Goal: Information Seeking & Learning: Learn about a topic

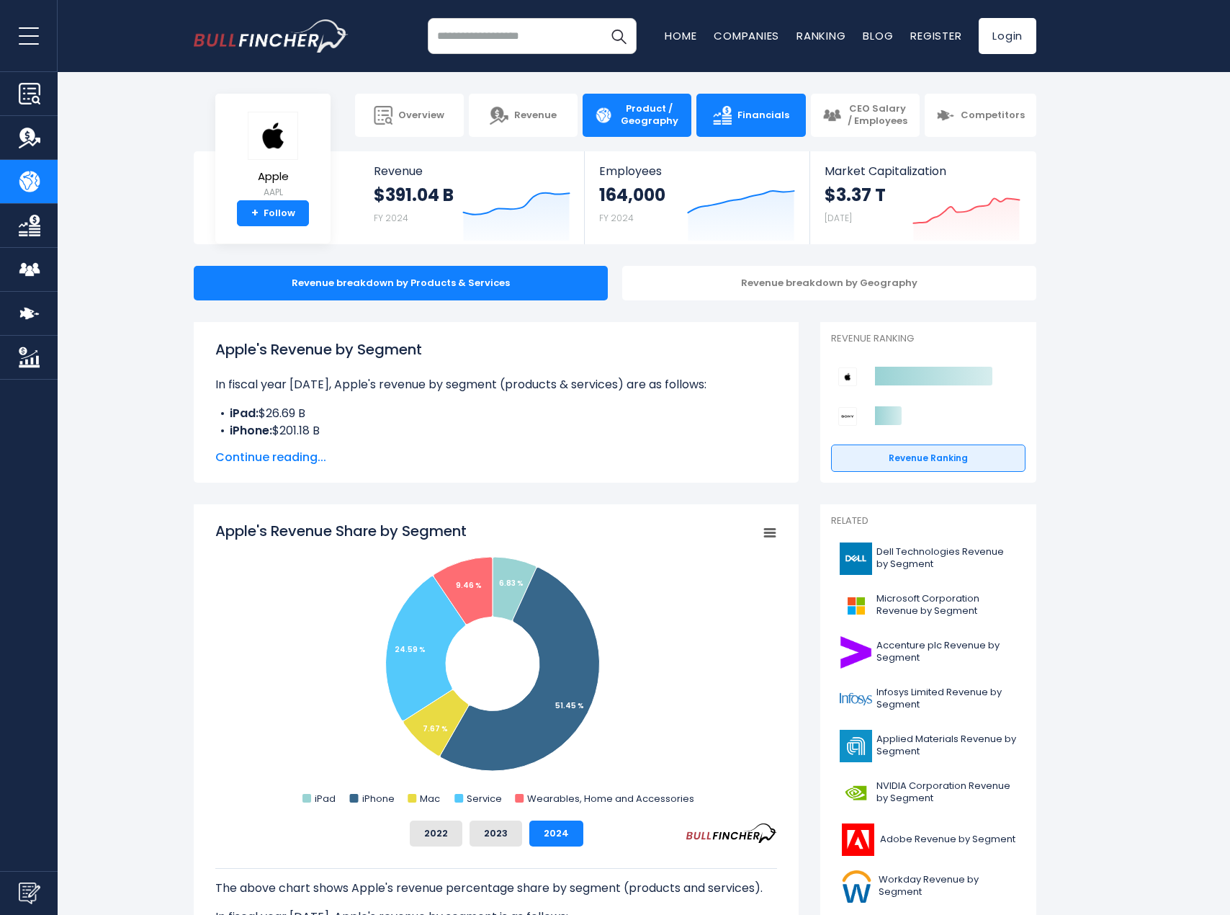
click at [744, 119] on span "Financials" at bounding box center [764, 115] width 52 height 12
click at [732, 120] on img at bounding box center [722, 115] width 19 height 19
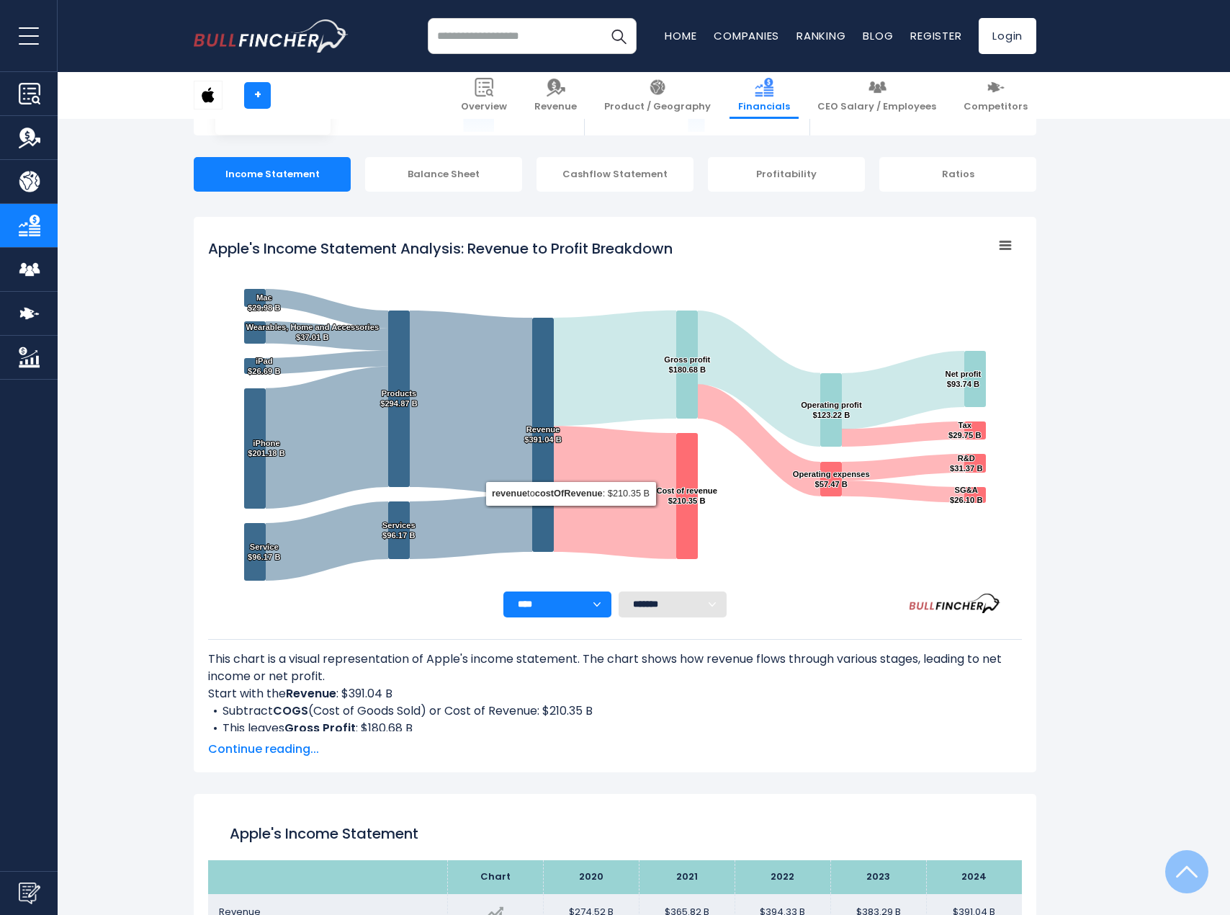
scroll to position [780, 0]
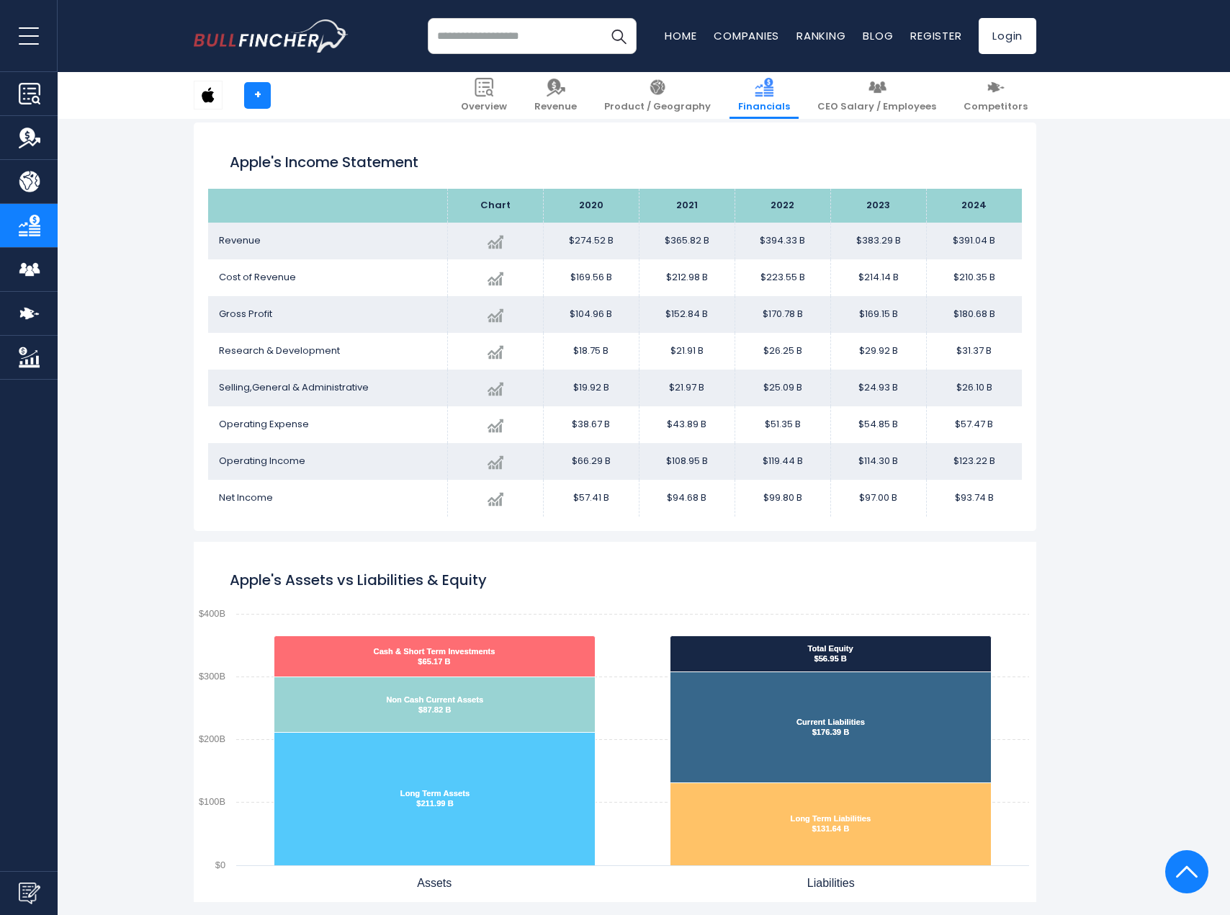
click at [599, 571] on rect "Apple's Assets vs Liabilities & Equity" at bounding box center [615, 722] width 843 height 360
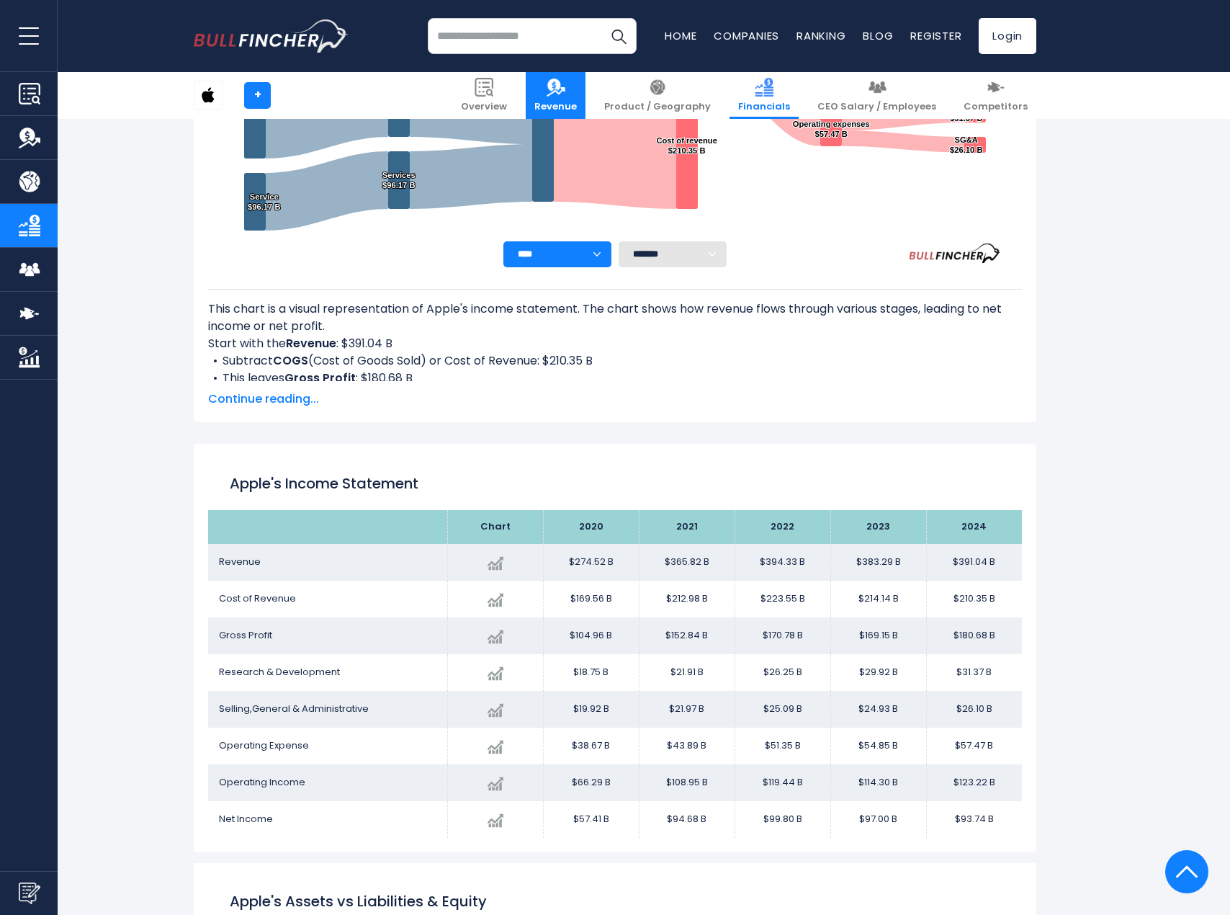
scroll to position [437, 0]
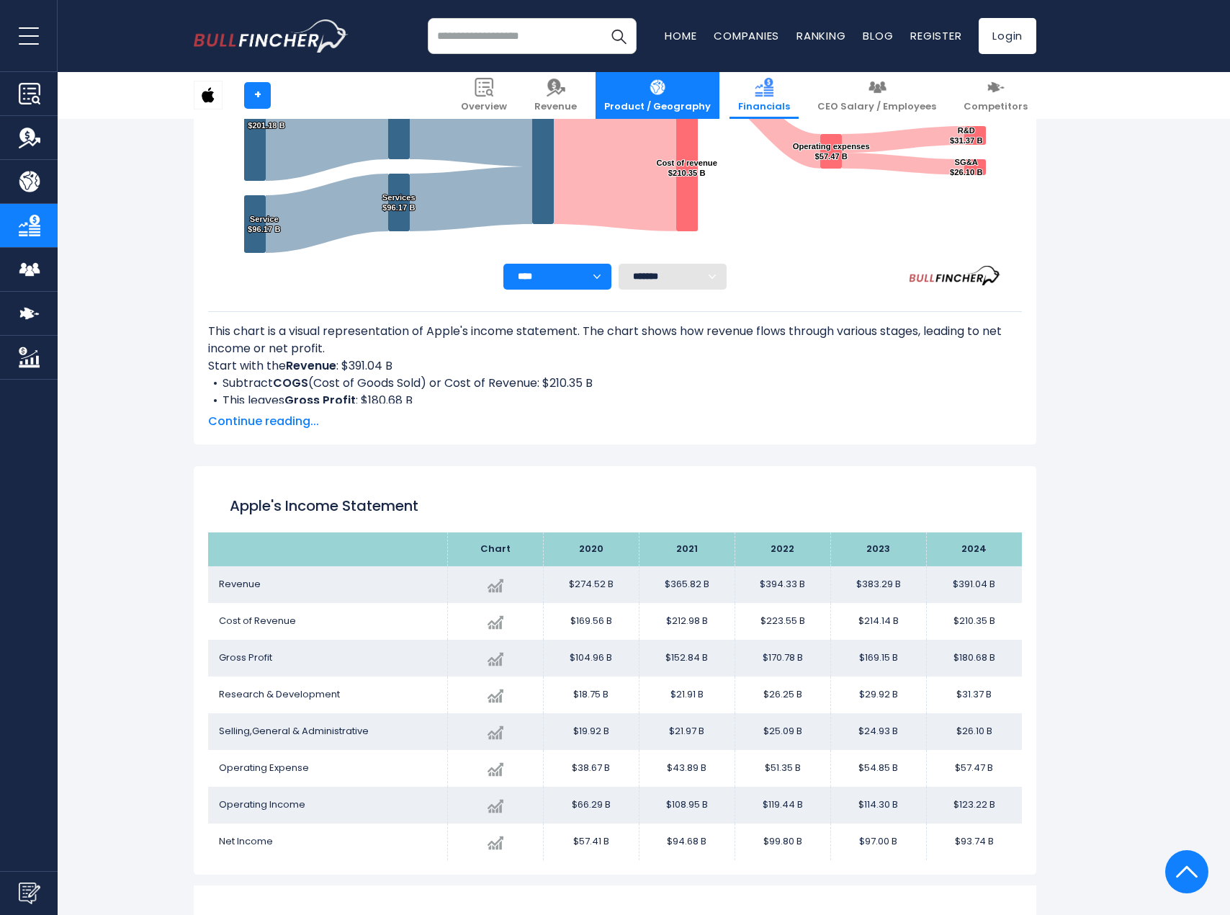
click at [681, 84] on link "Product / Geography" at bounding box center [658, 95] width 124 height 47
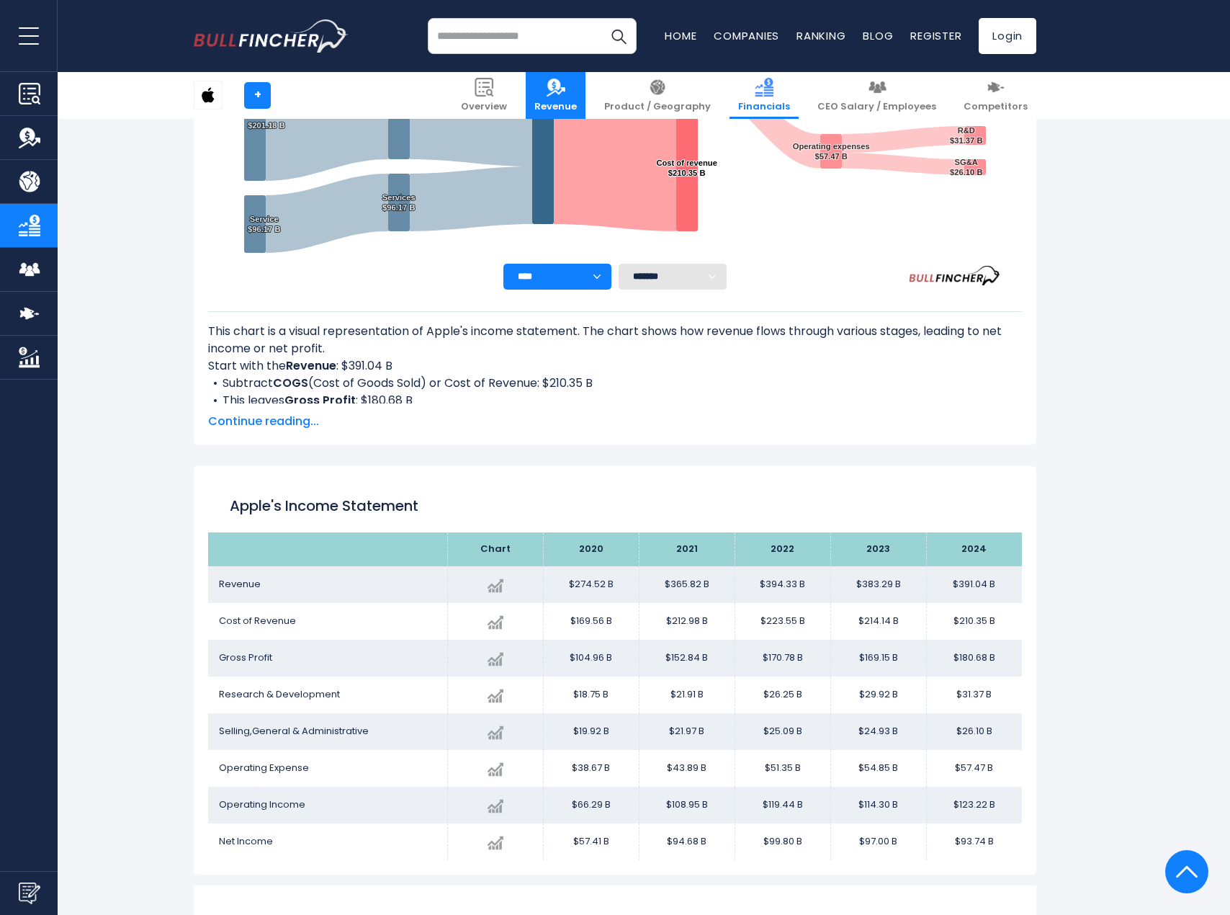
click at [565, 95] on img at bounding box center [556, 87] width 19 height 19
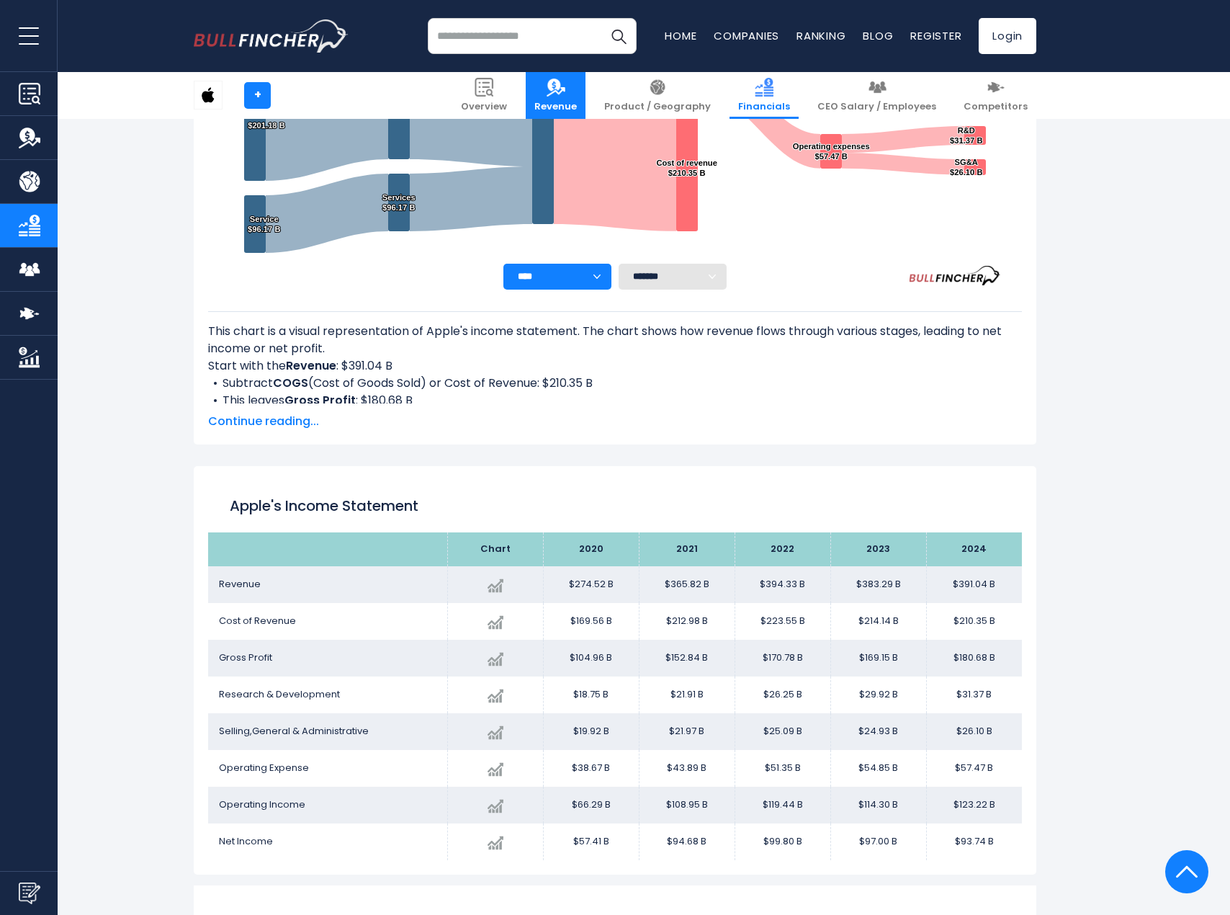
click at [586, 95] on link "Revenue" at bounding box center [556, 95] width 60 height 47
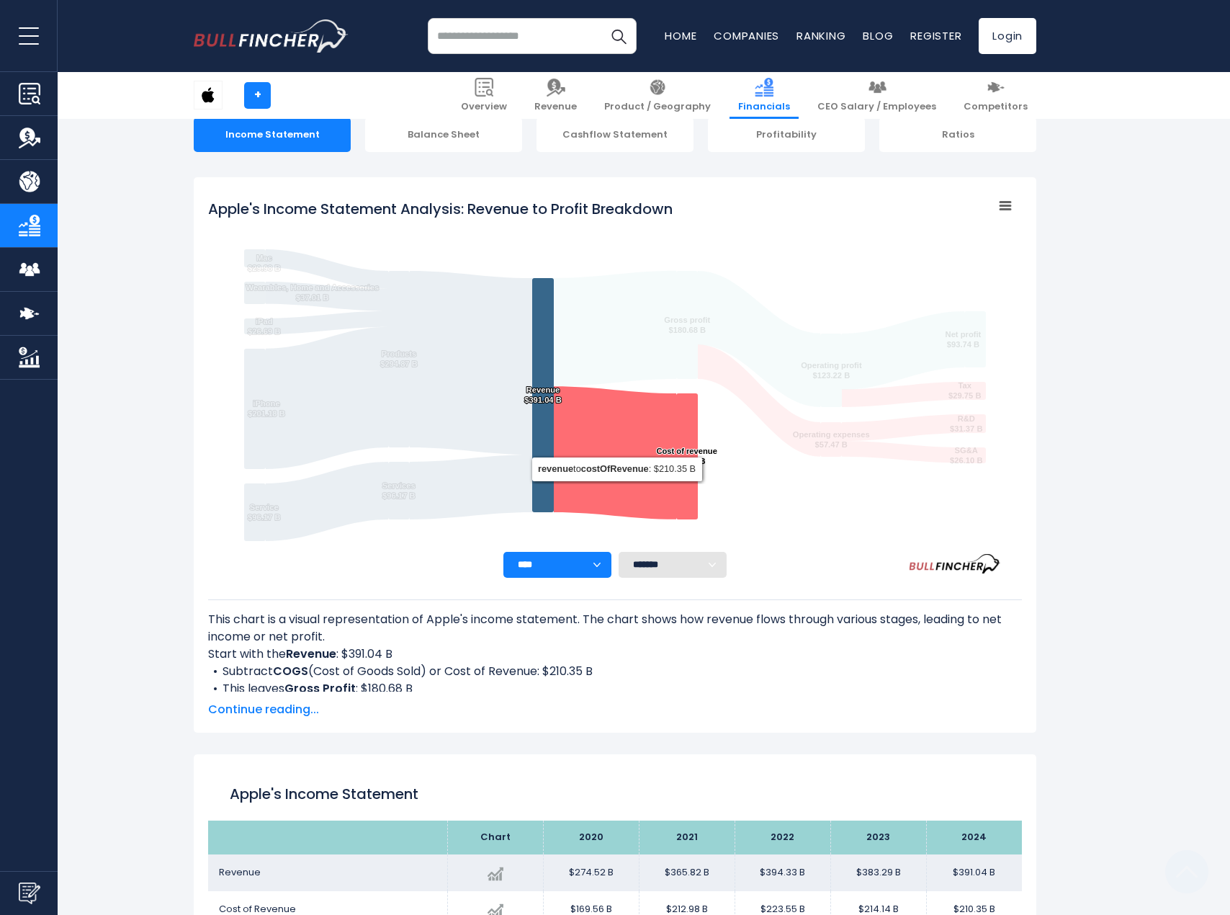
scroll to position [131, 0]
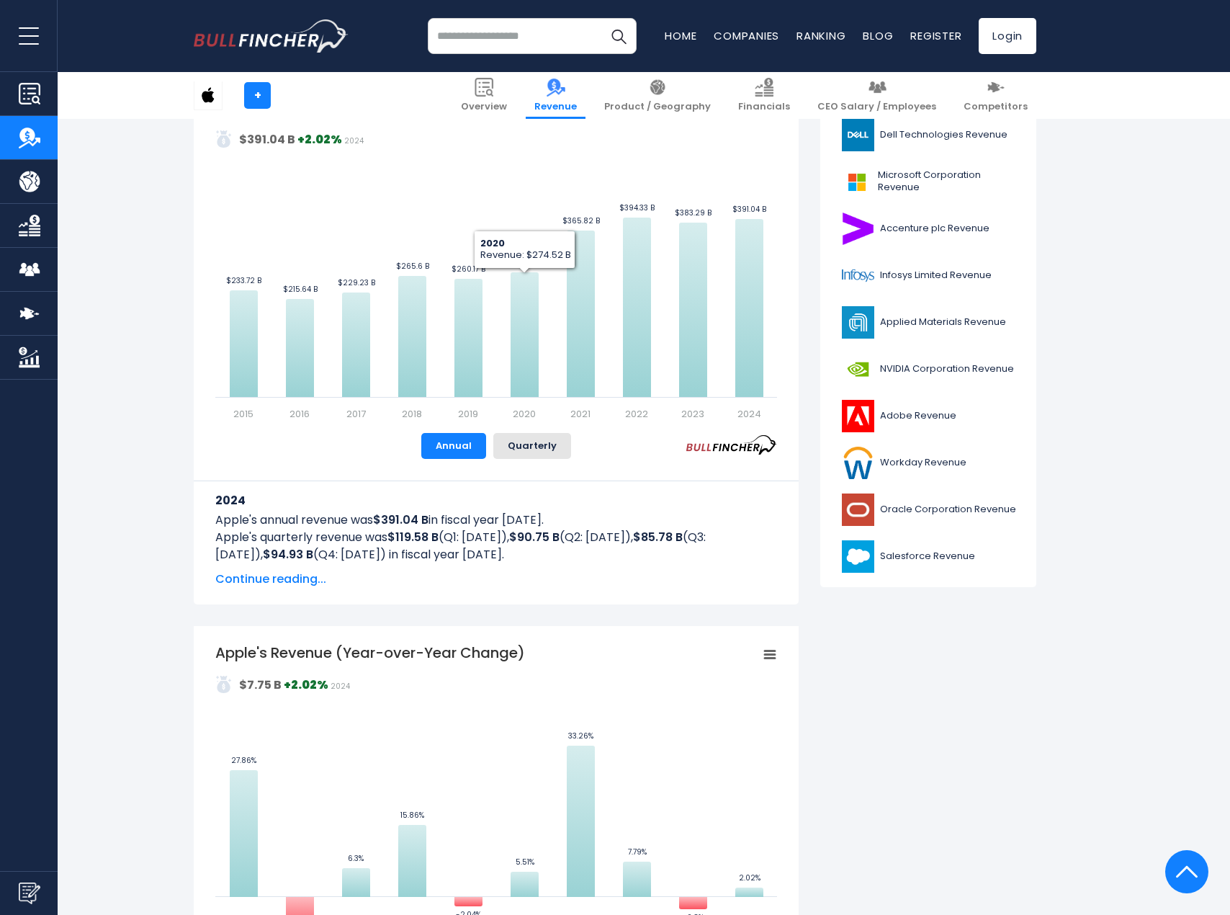
scroll to position [354, 0]
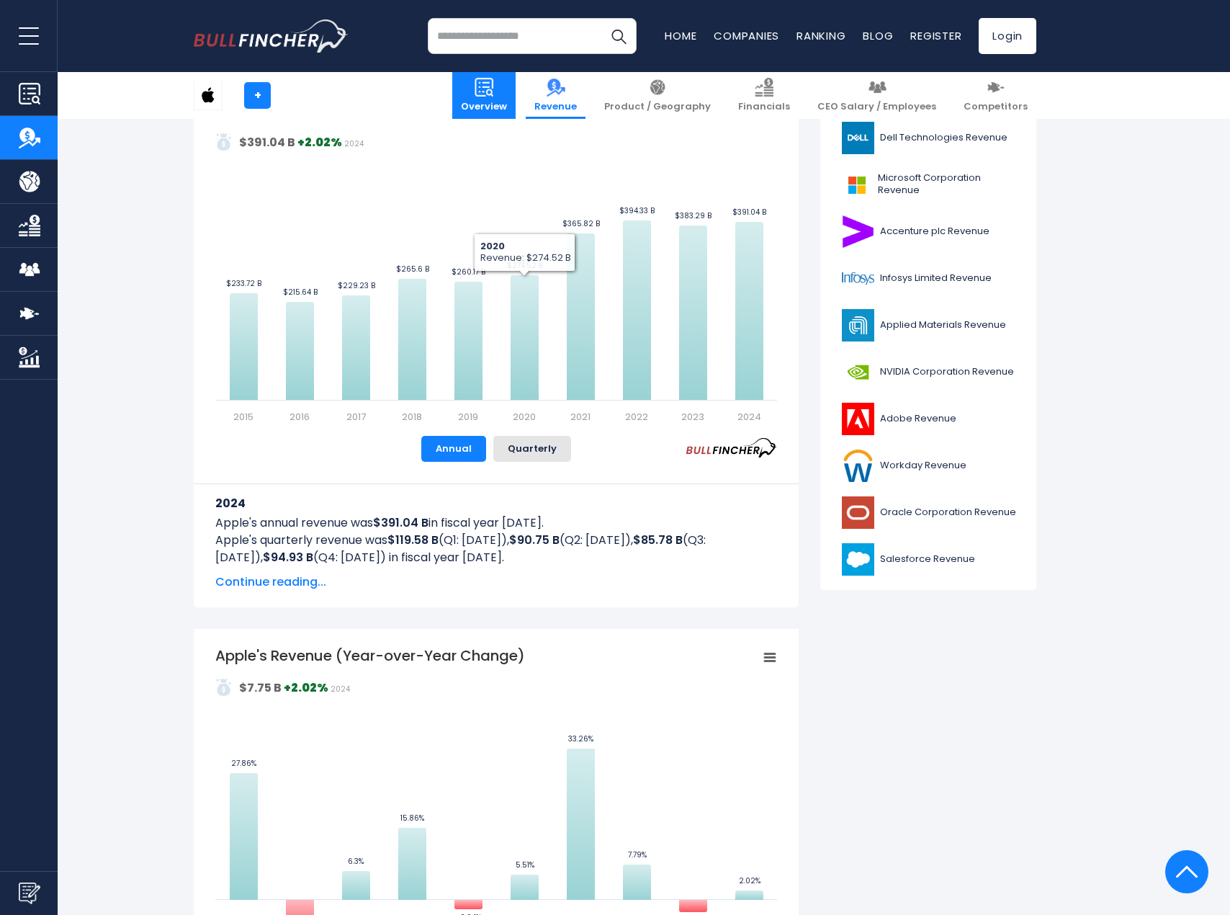
click at [516, 91] on link "Overview" at bounding box center [483, 95] width 63 height 47
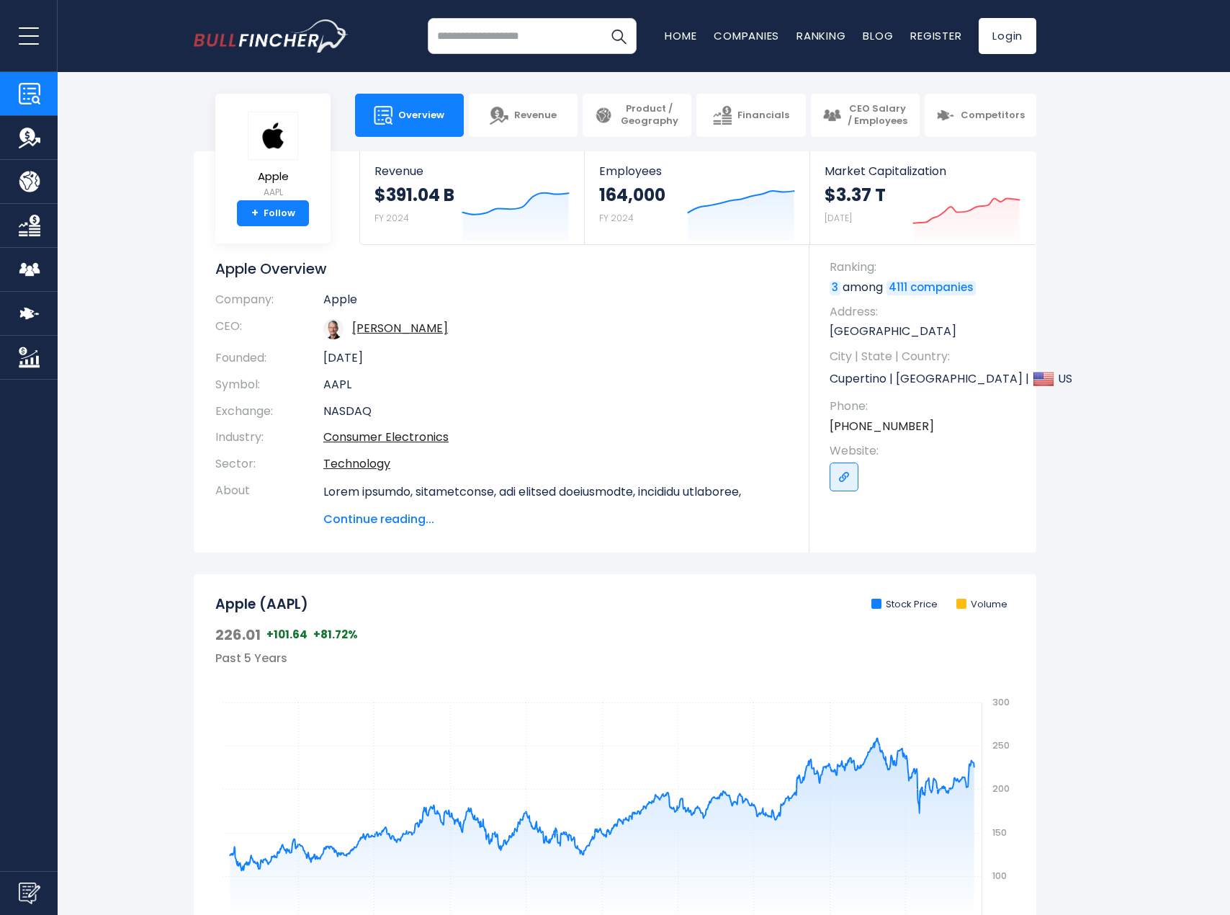
click at [524, 38] on input "search" at bounding box center [532, 36] width 209 height 36
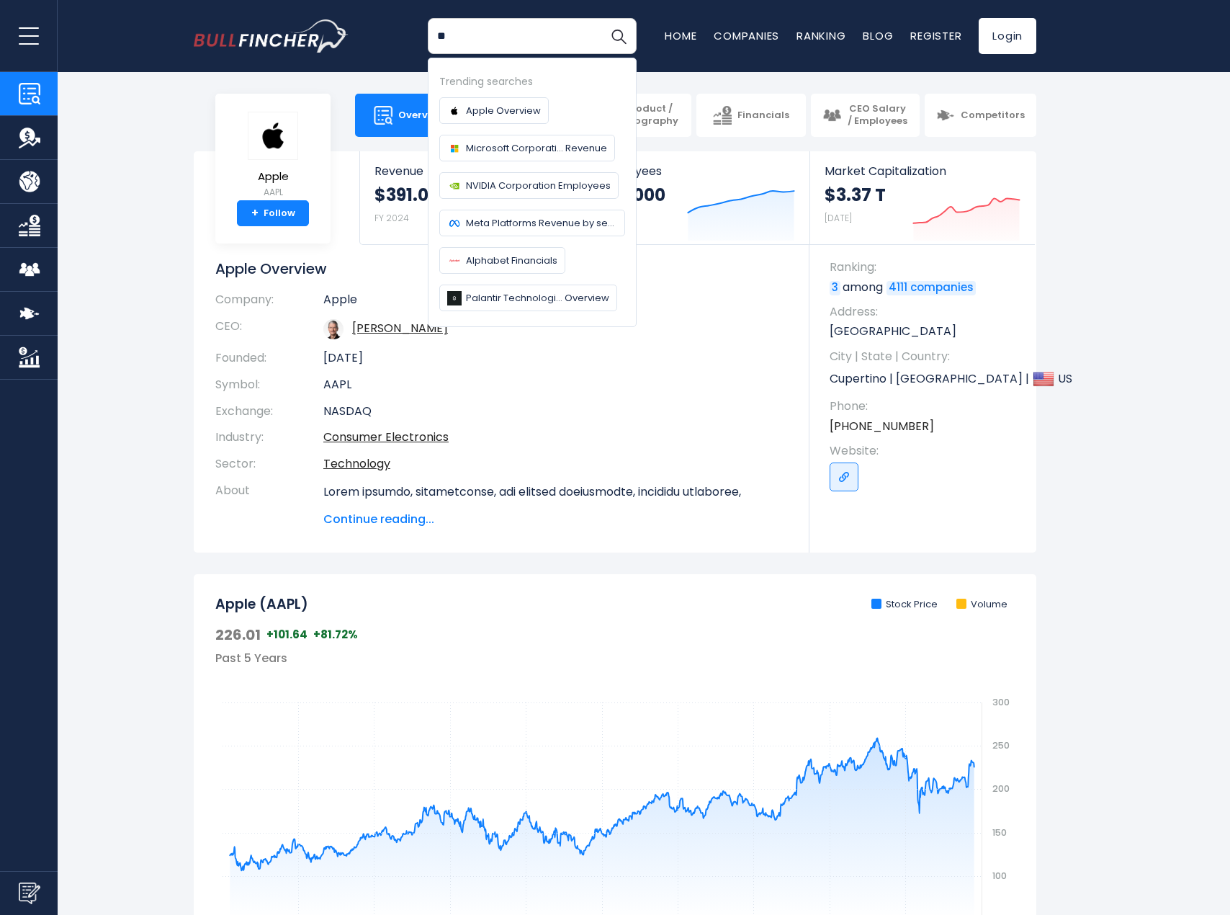
click at [601, 18] on button "Search" at bounding box center [619, 36] width 36 height 36
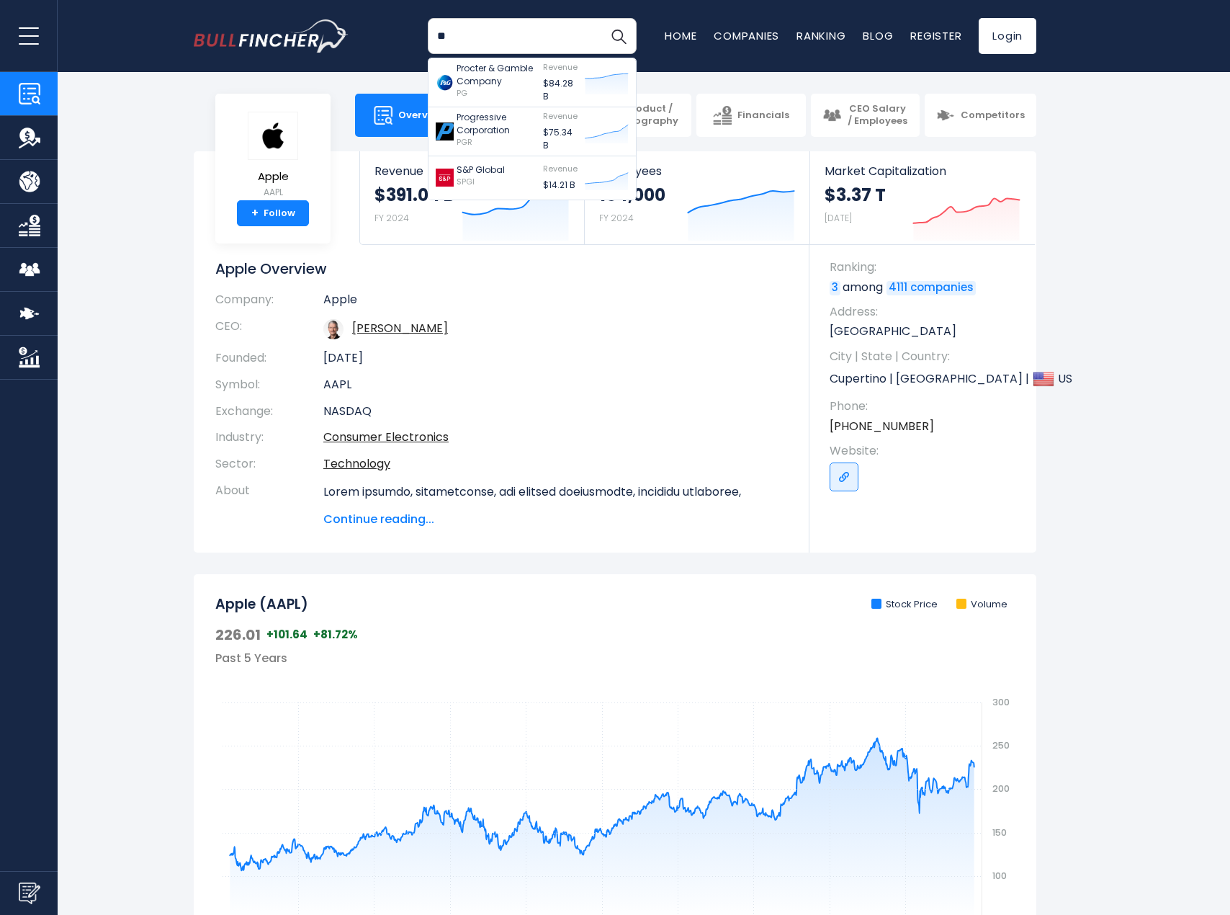
click at [603, 377] on td "AAPL" at bounding box center [555, 385] width 465 height 27
click at [203, 84] on body "Overview Revenue Product / Geography" at bounding box center [615, 457] width 1230 height 915
click at [474, 37] on input "**" at bounding box center [532, 36] width 209 height 36
type input "*"
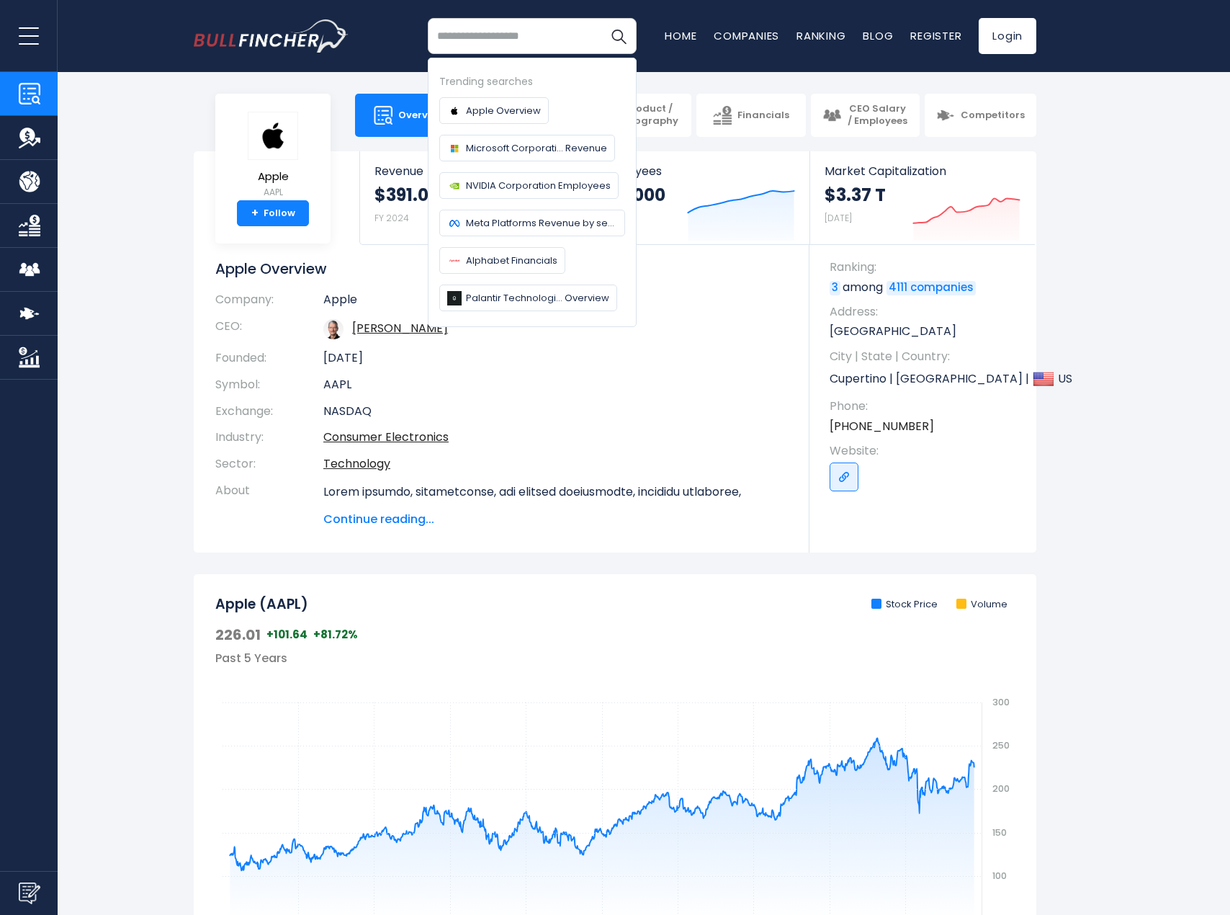
click at [525, 370] on td "Apr 1, 1976" at bounding box center [555, 358] width 465 height 27
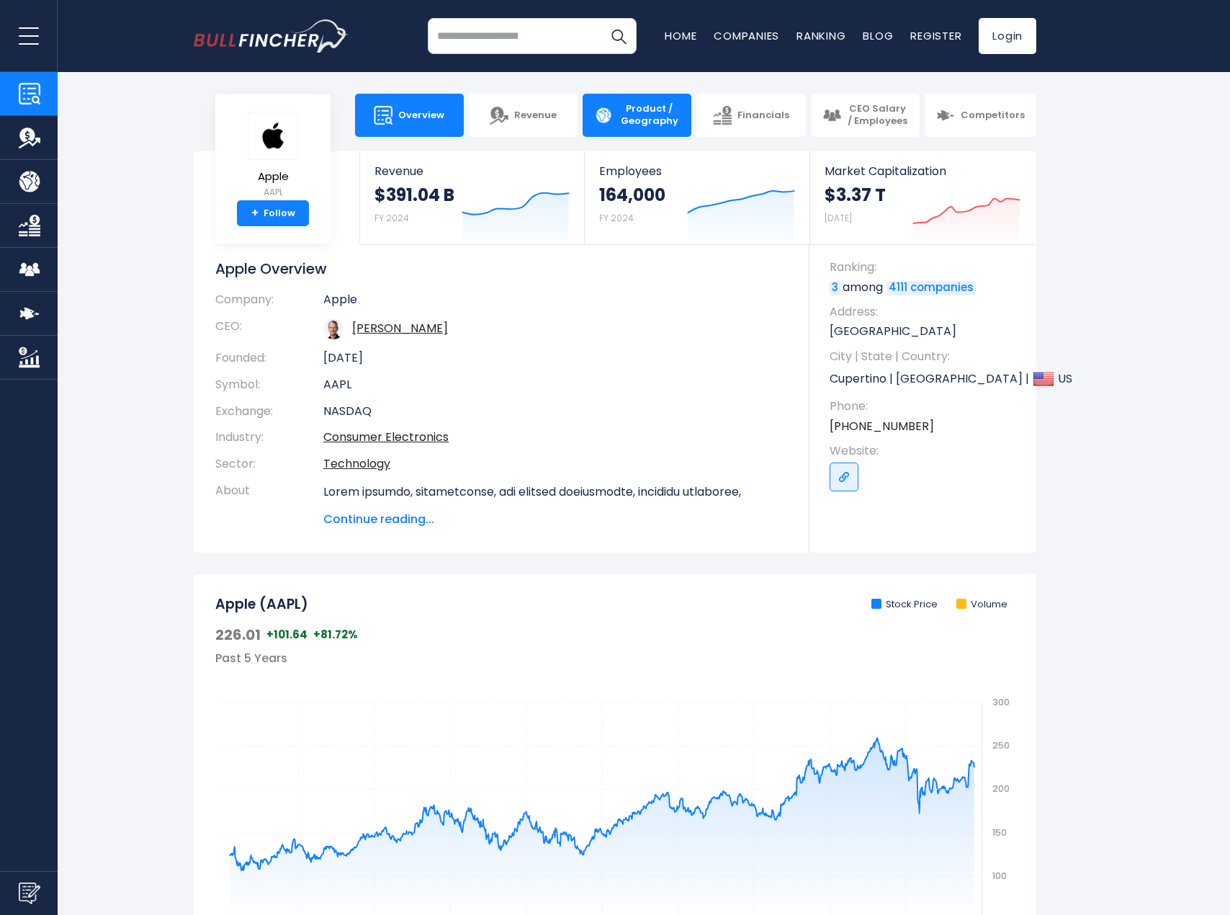
click at [629, 122] on span "Product / Geography" at bounding box center [649, 115] width 61 height 24
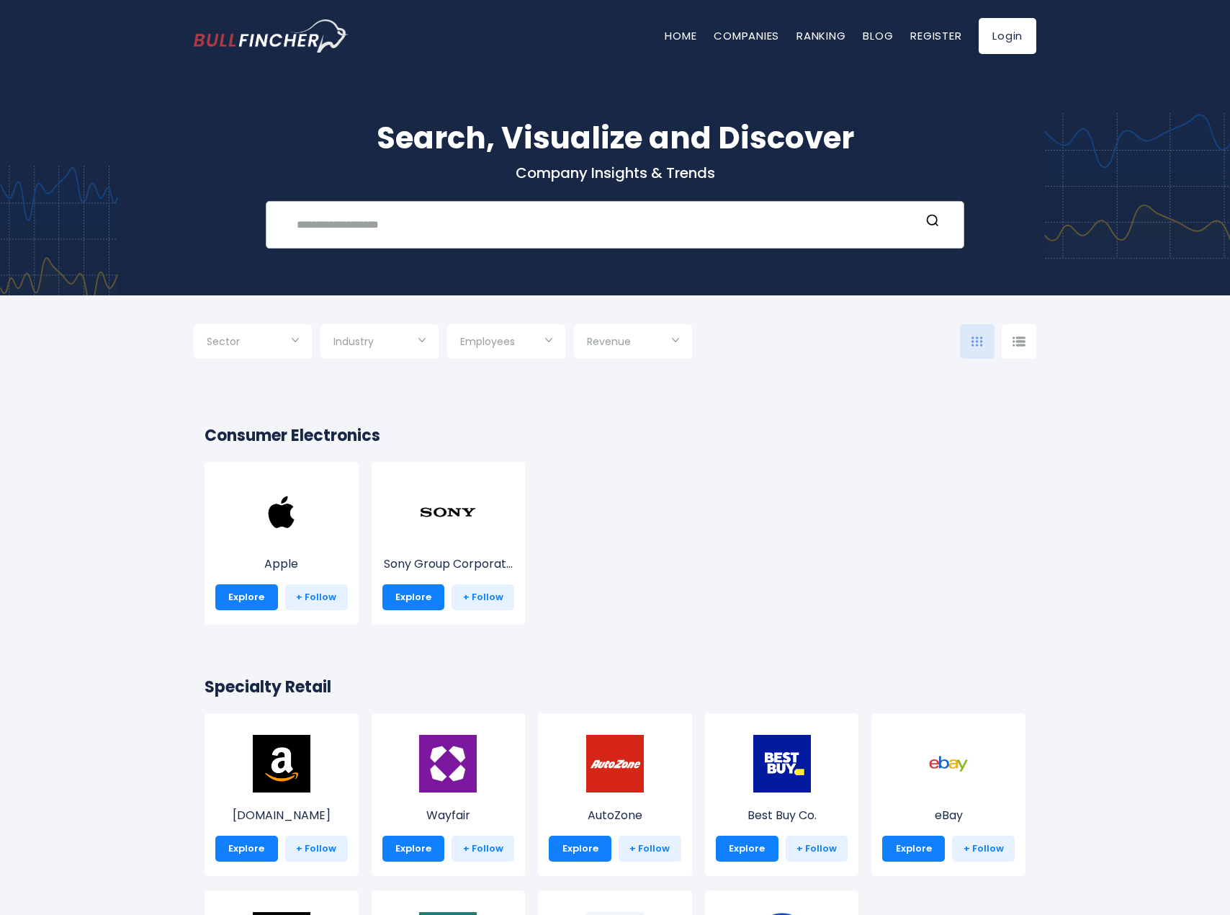
click at [403, 241] on div "Recent searches Trending searches Apple Overview" at bounding box center [615, 225] width 699 height 48
click at [403, 233] on input "text" at bounding box center [604, 224] width 632 height 27
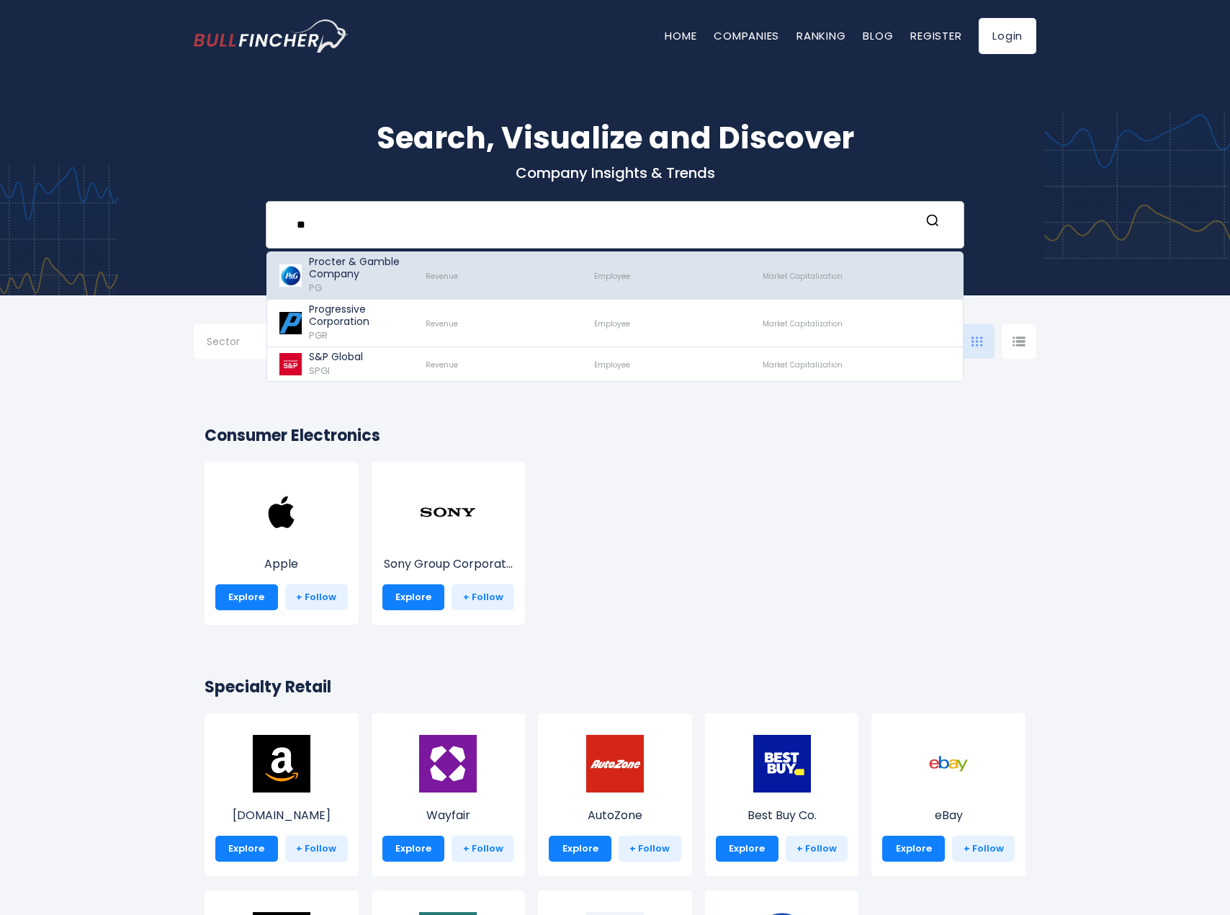
type input "**"
click at [349, 275] on p "Procter & Gamble Company" at bounding box center [361, 268] width 104 height 24
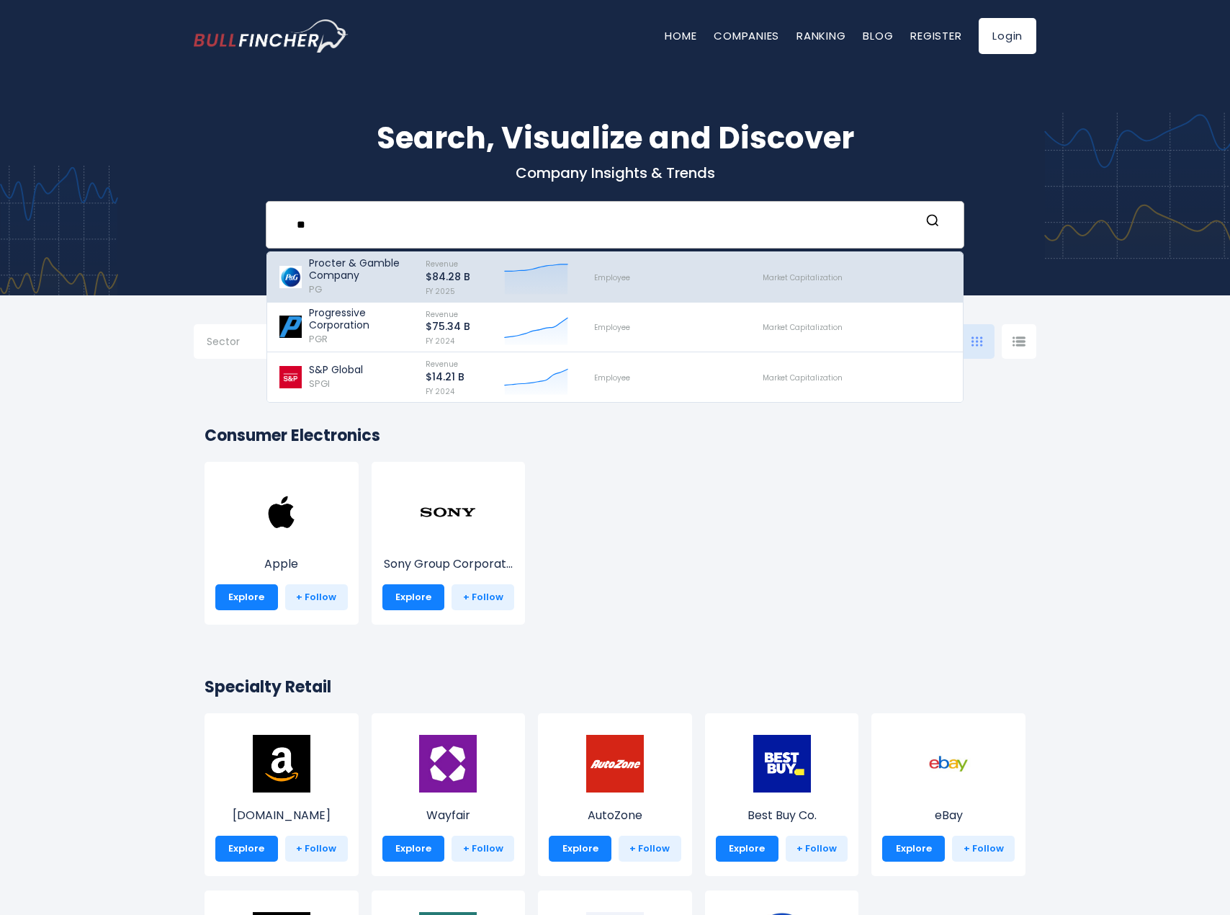
click at [317, 267] on p "Procter & Gamble Company" at bounding box center [361, 269] width 104 height 24
click at [608, 267] on div "Employee" at bounding box center [665, 277] width 169 height 43
click at [352, 280] on p "Procter & Gamble Company" at bounding box center [361, 269] width 104 height 24
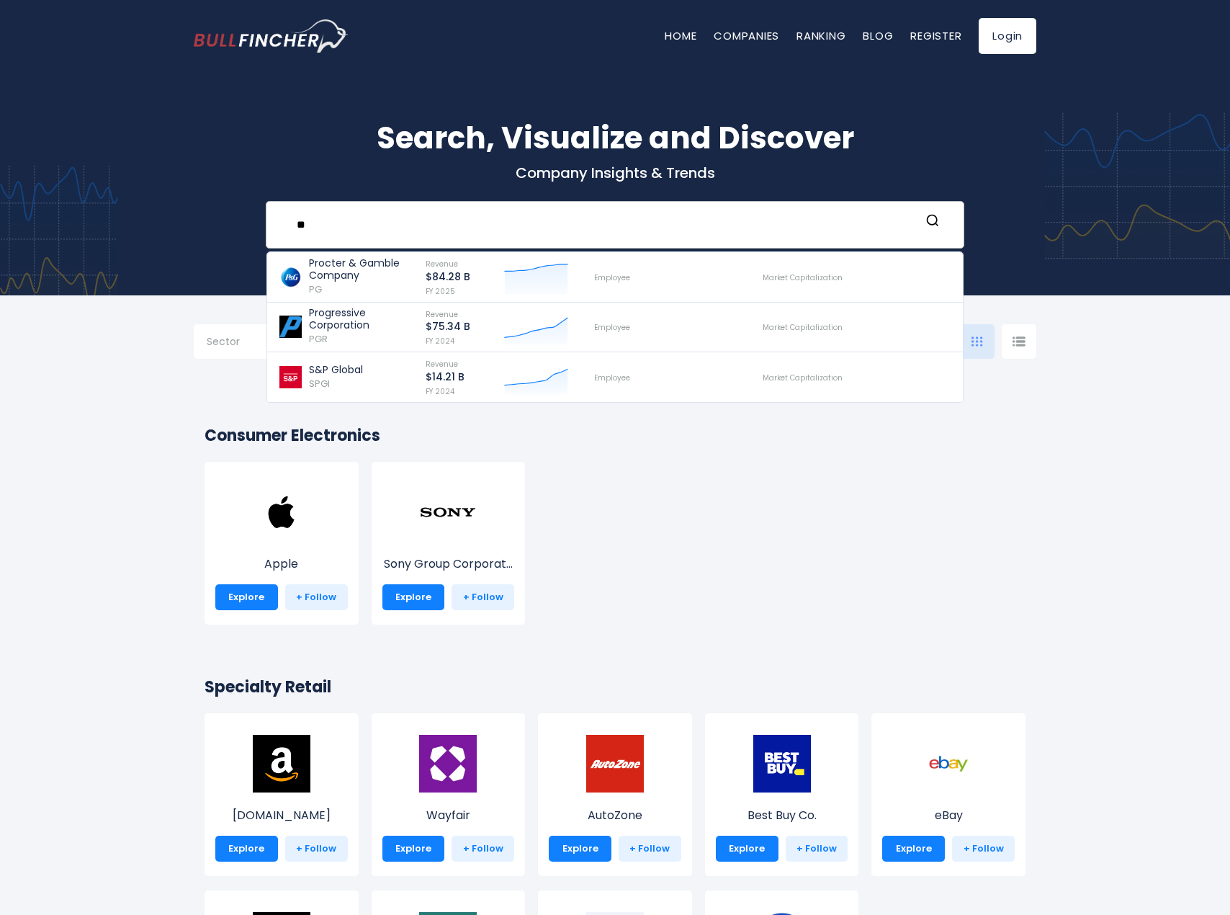
click at [931, 213] on form "**" at bounding box center [615, 224] width 669 height 27
click at [942, 223] on button "Search" at bounding box center [933, 222] width 19 height 19
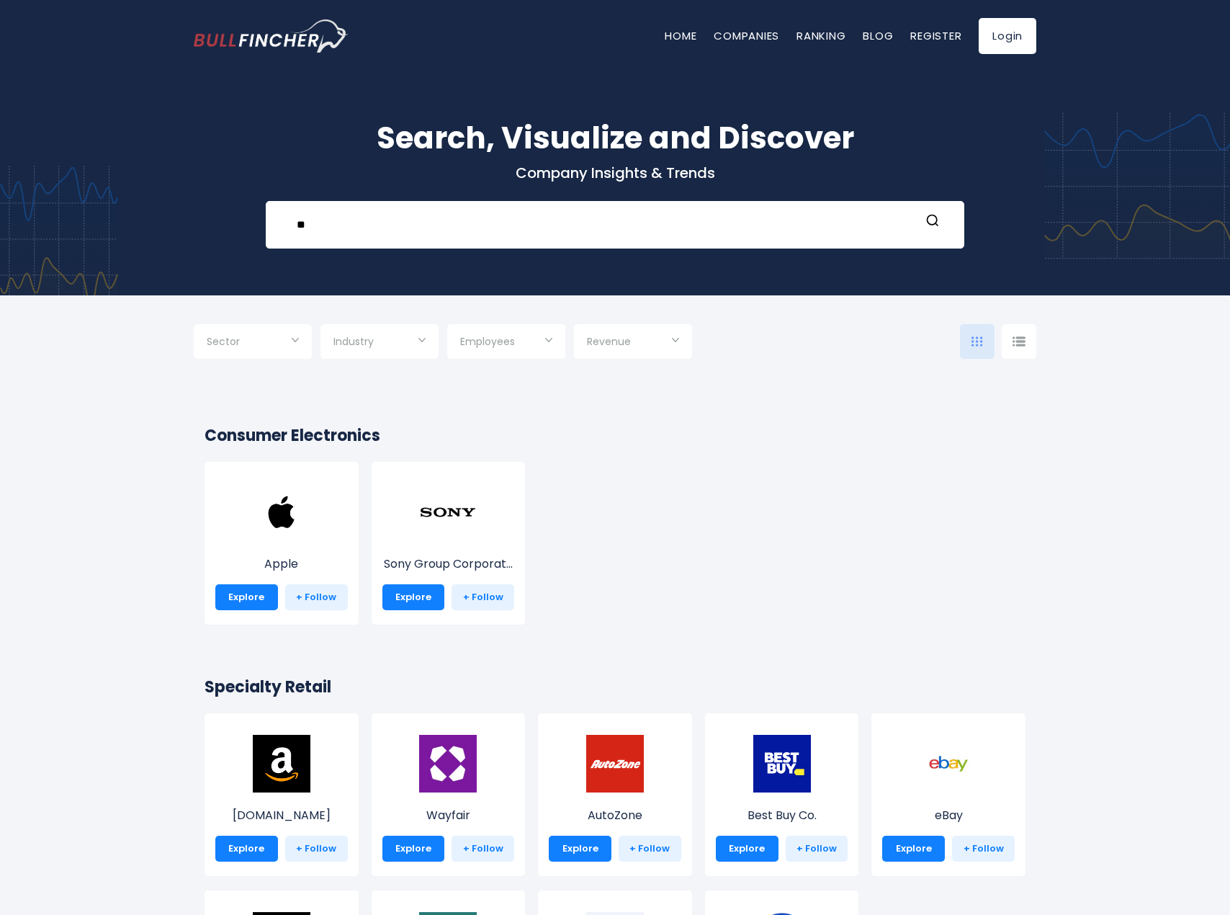
click at [645, 437] on h2 "Consumer Electronics" at bounding box center [615, 436] width 821 height 24
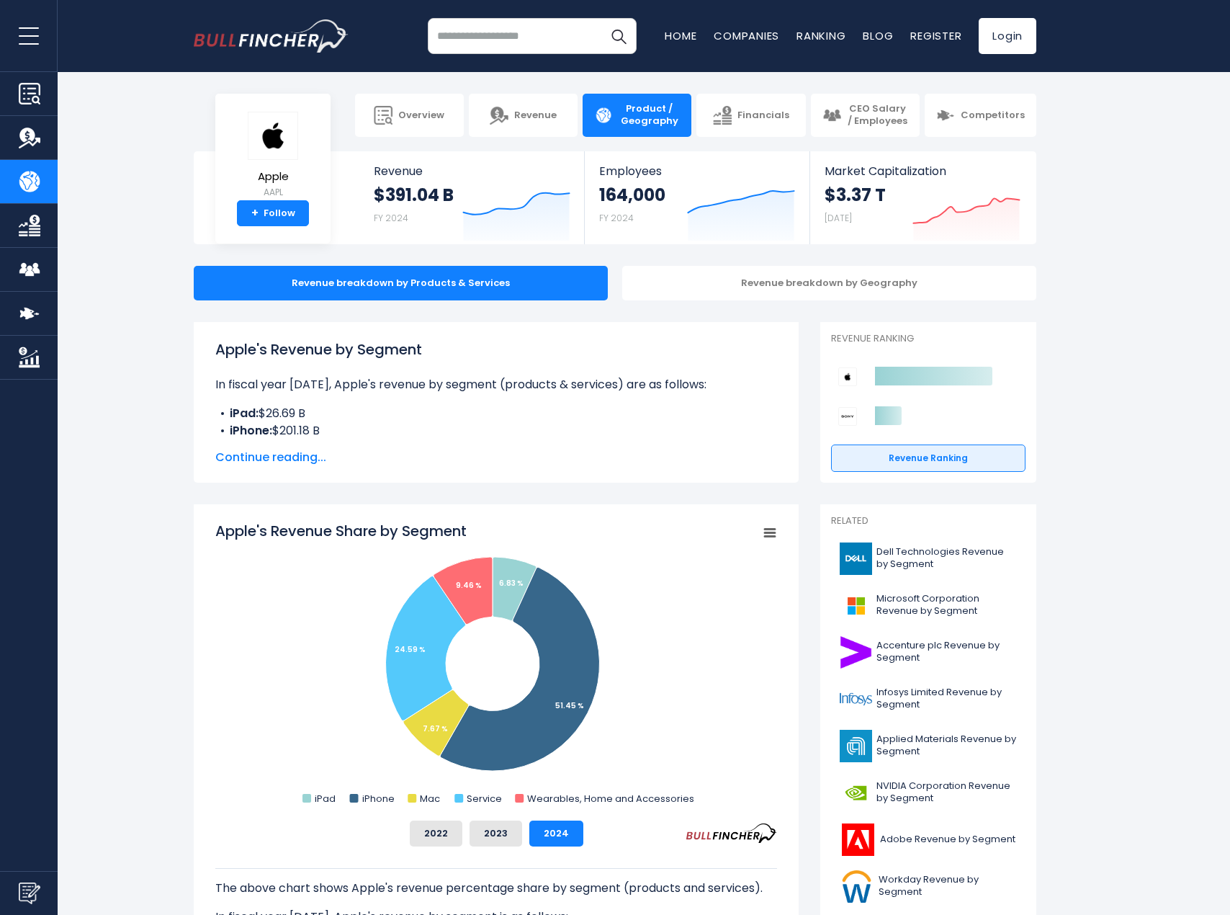
click at [746, 460] on span "Continue reading..." at bounding box center [496, 457] width 562 height 17
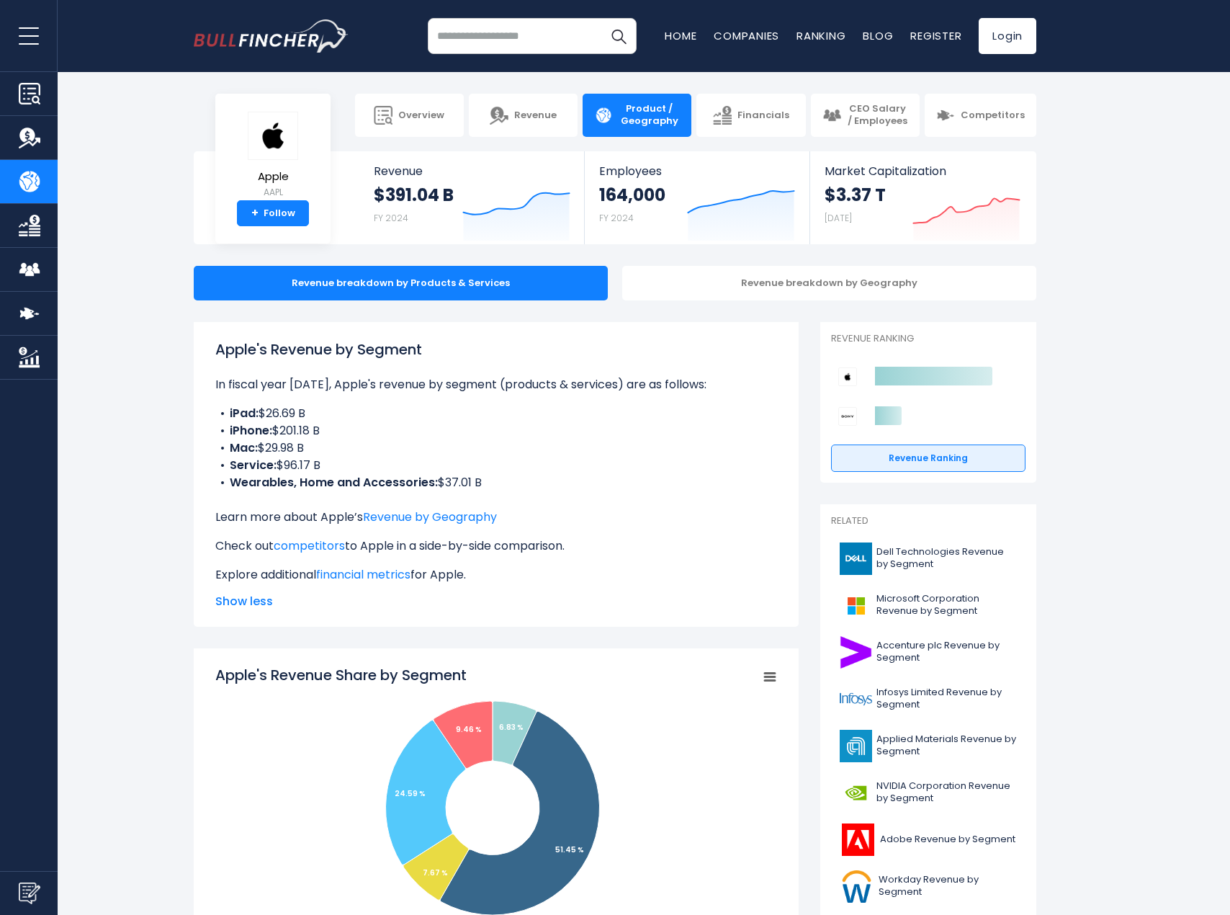
click at [746, 460] on li "Service: $96.17 B" at bounding box center [496, 465] width 562 height 17
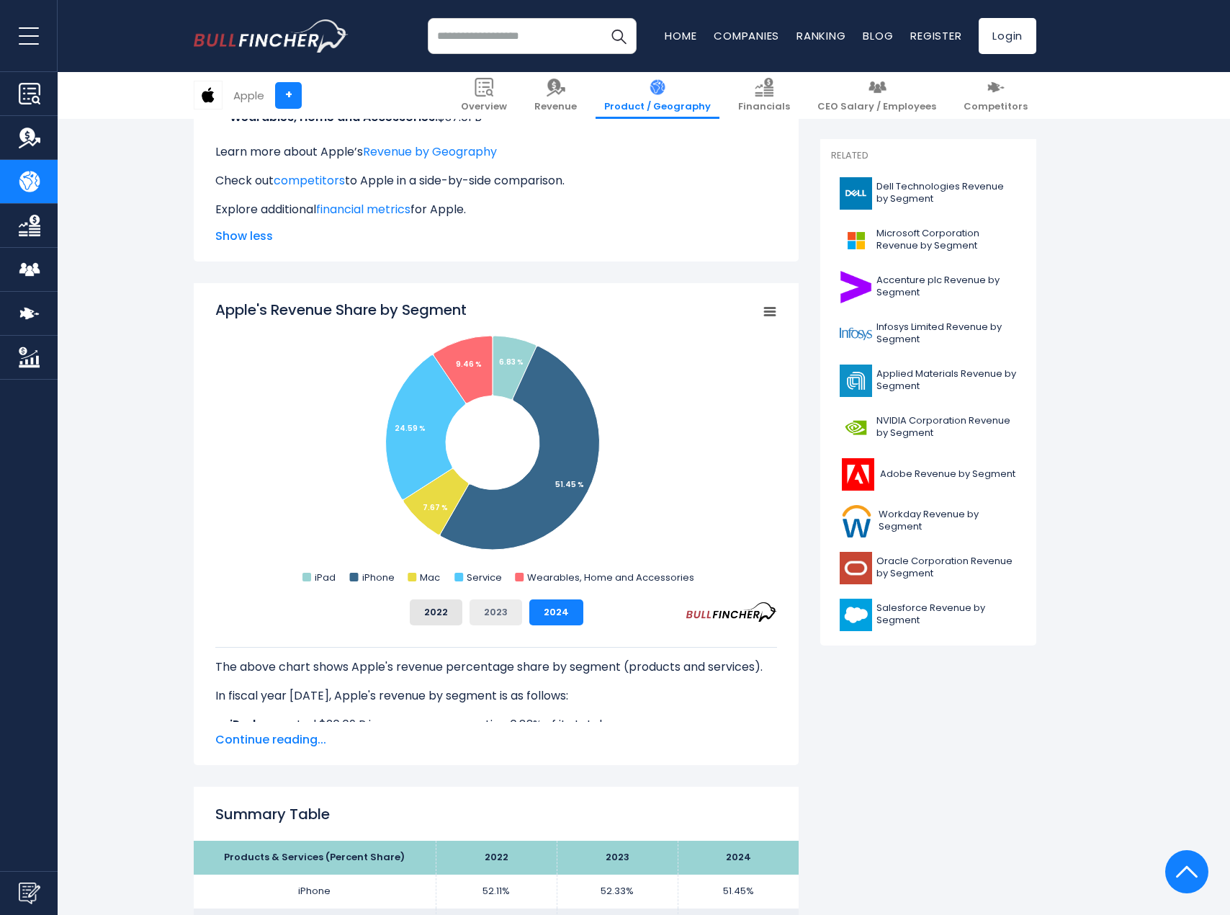
scroll to position [364, 0]
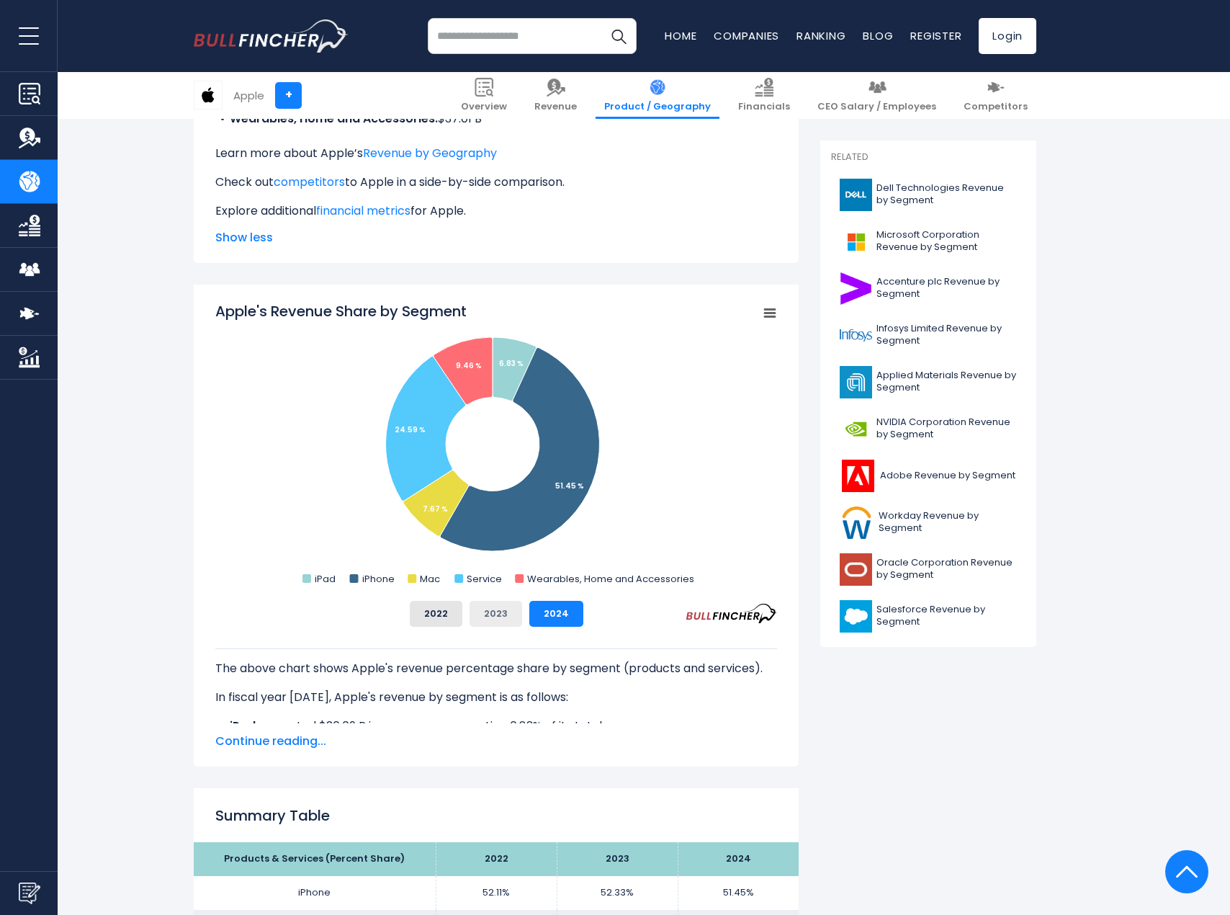
click at [500, 607] on button "2023" at bounding box center [496, 614] width 53 height 26
click at [463, 609] on div "2022 2023 2024" at bounding box center [496, 614] width 562 height 26
click at [444, 611] on button "2022" at bounding box center [436, 614] width 53 height 26
click at [483, 612] on button "2023" at bounding box center [496, 614] width 53 height 26
click at [550, 609] on button "2024" at bounding box center [556, 614] width 54 height 26
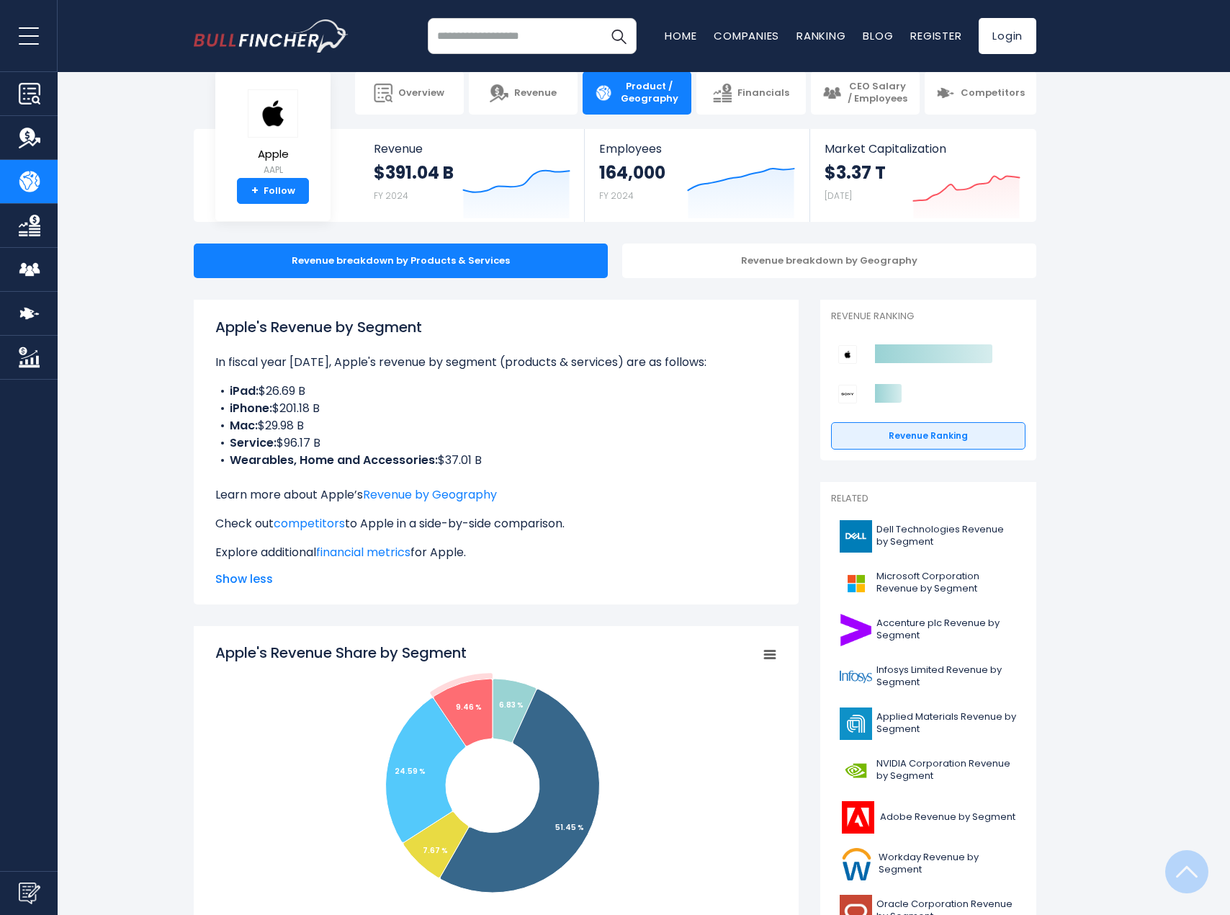
scroll to position [0, 0]
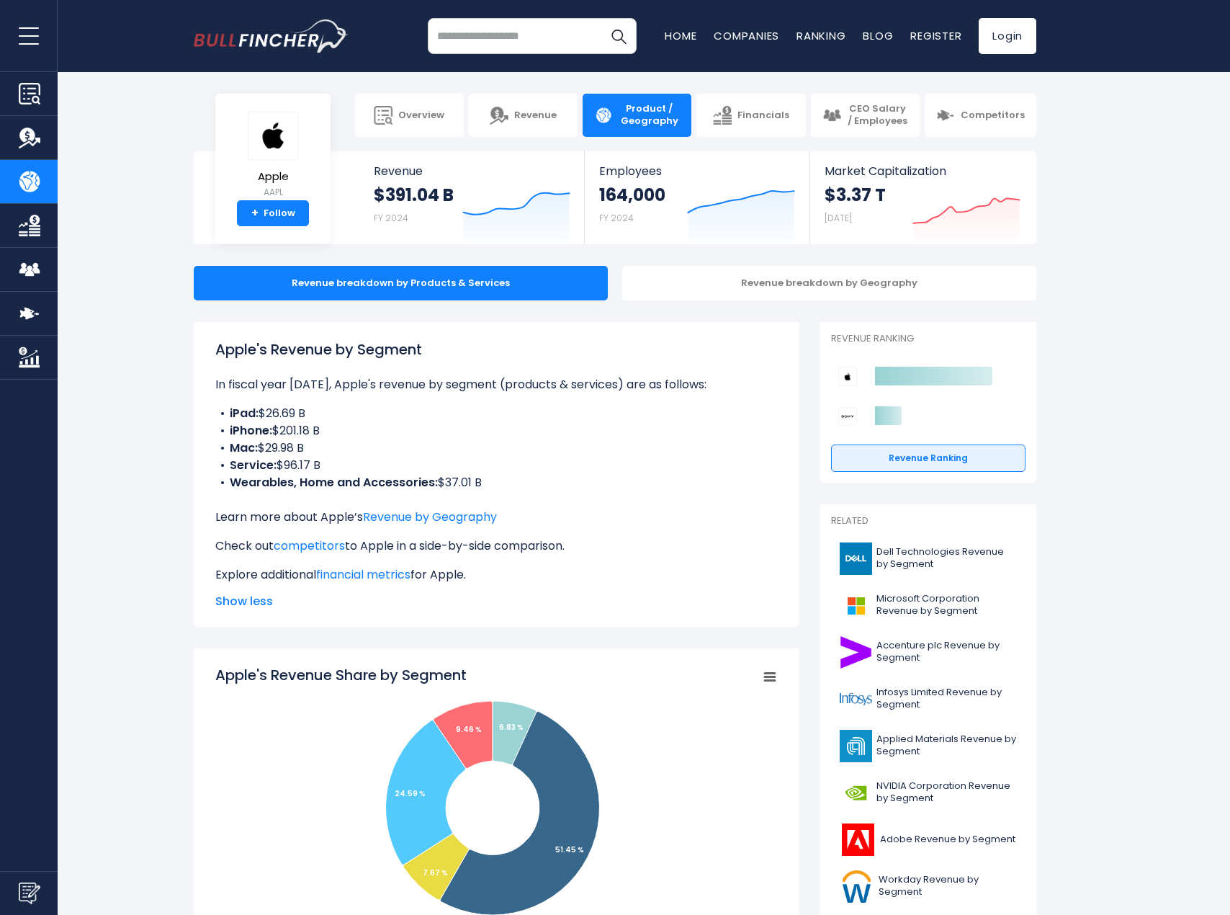
click at [488, 29] on input "search" at bounding box center [532, 36] width 209 height 36
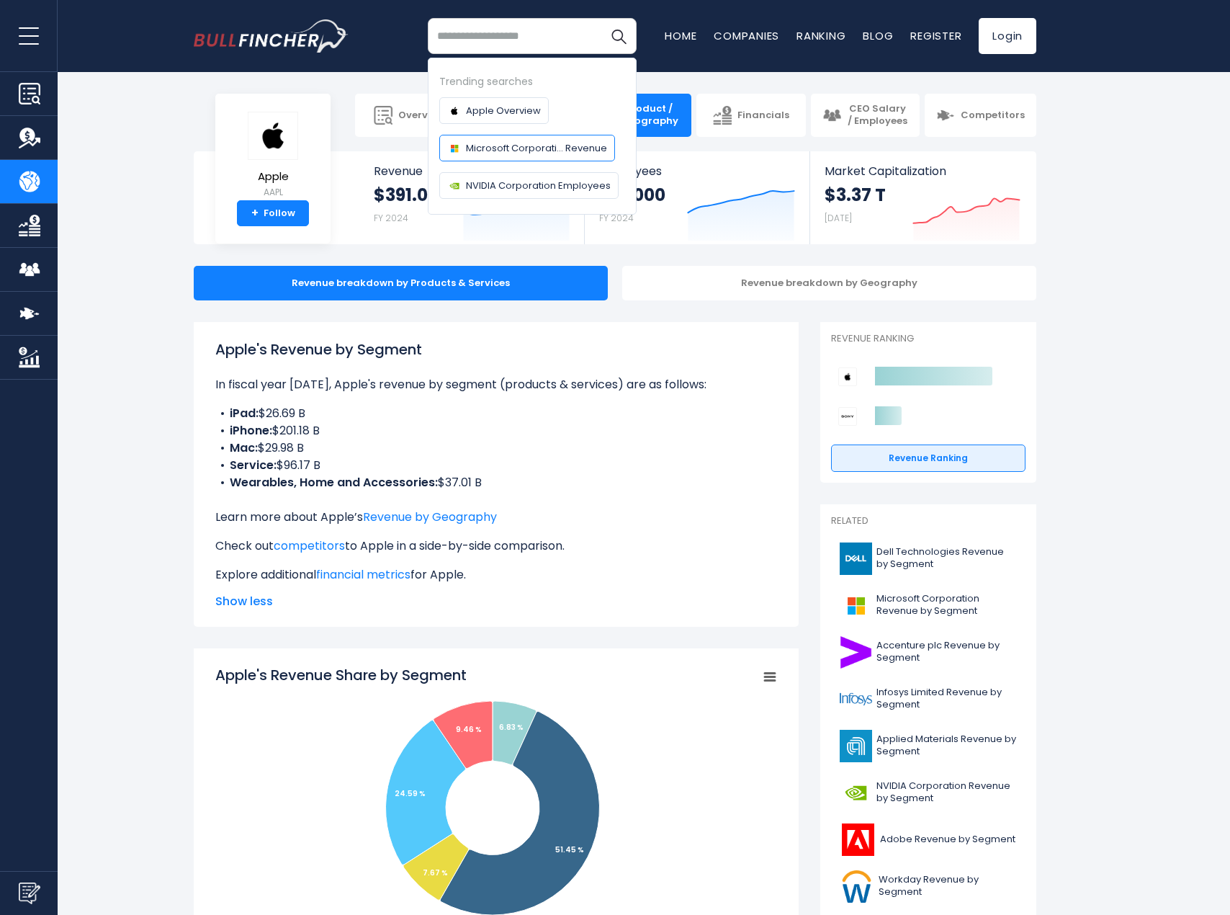
click at [540, 155] on span "Microsoft Corporati... Revenue" at bounding box center [536, 147] width 141 height 15
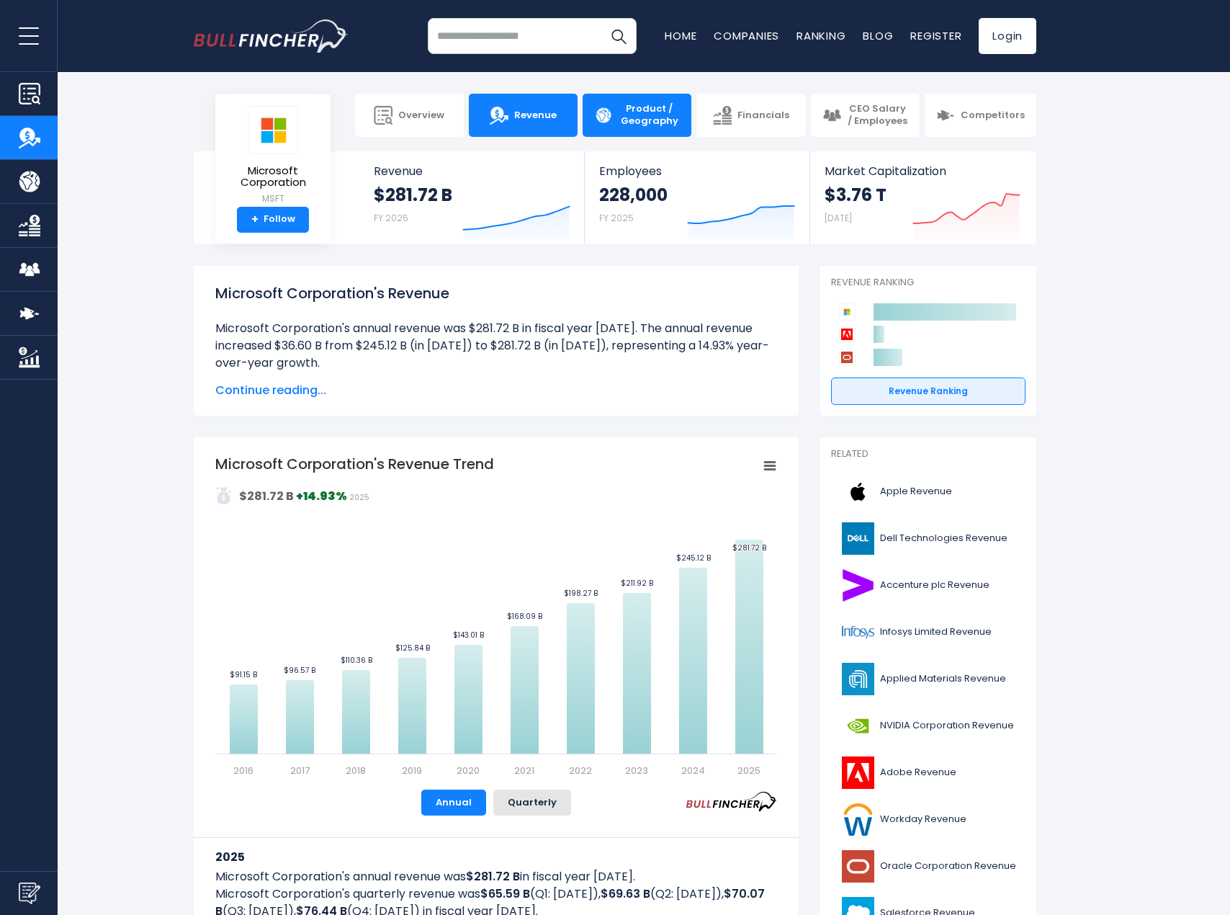
click at [658, 112] on span "Product / Geography" at bounding box center [649, 115] width 61 height 24
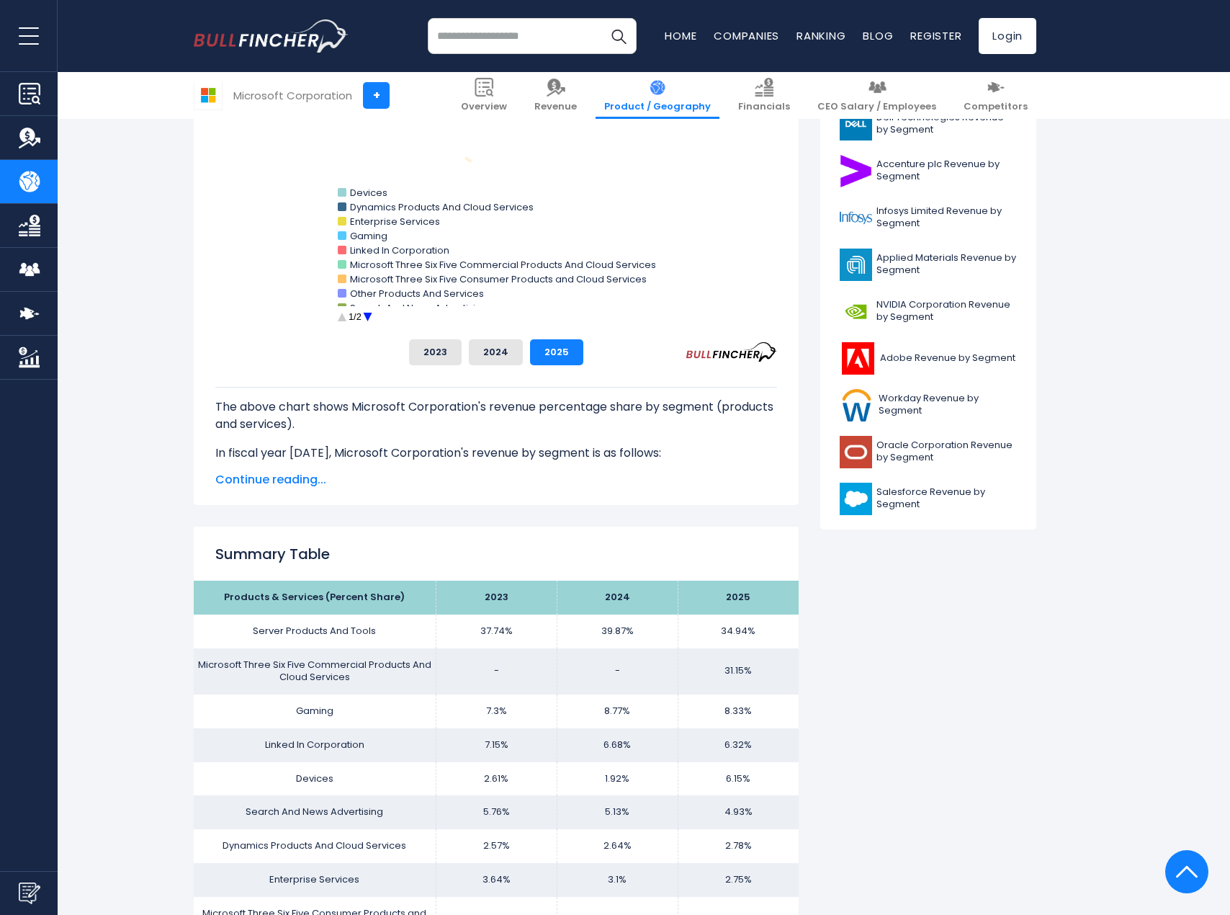
scroll to position [483, 0]
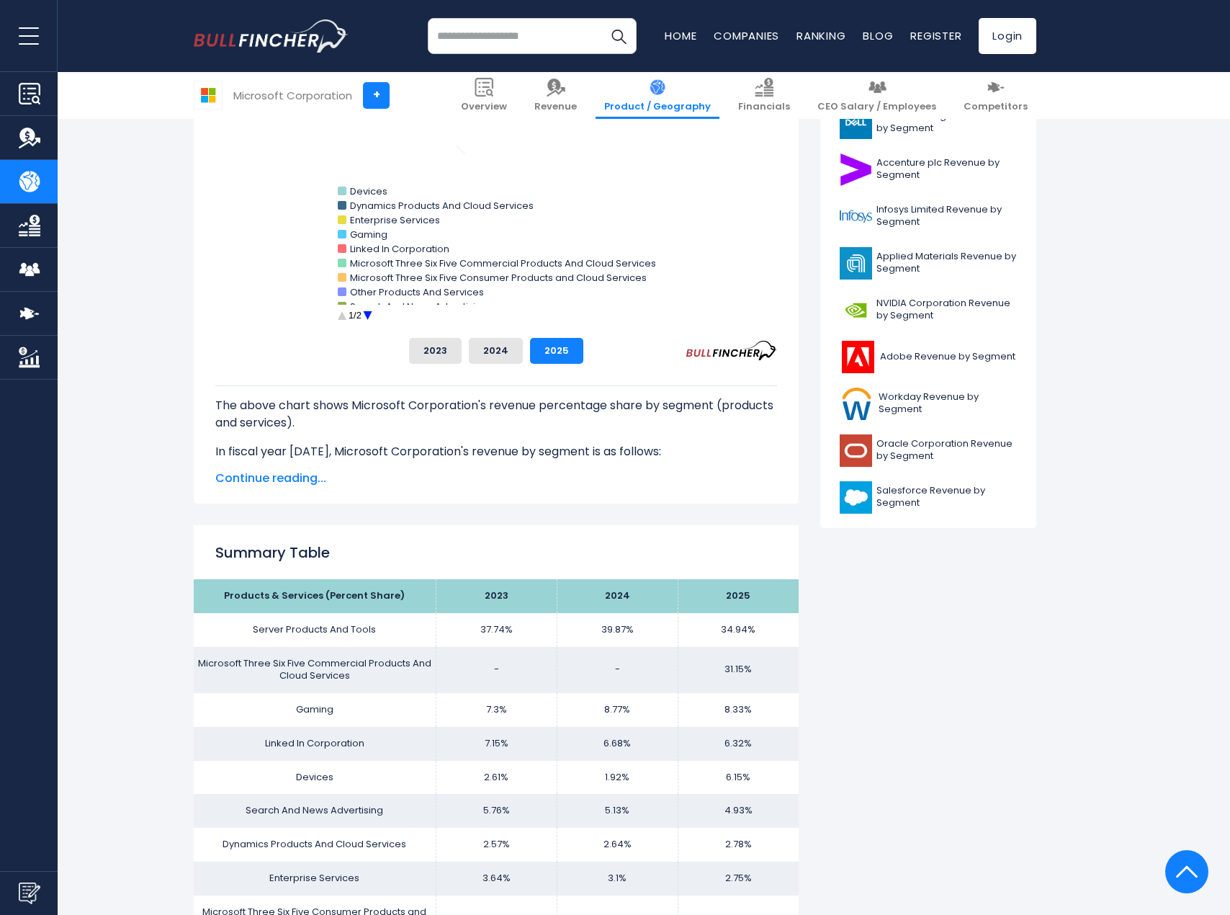
click at [367, 316] on circle "Microsoft Corporation's Revenue Share by Segment" at bounding box center [368, 316] width 22 height 22
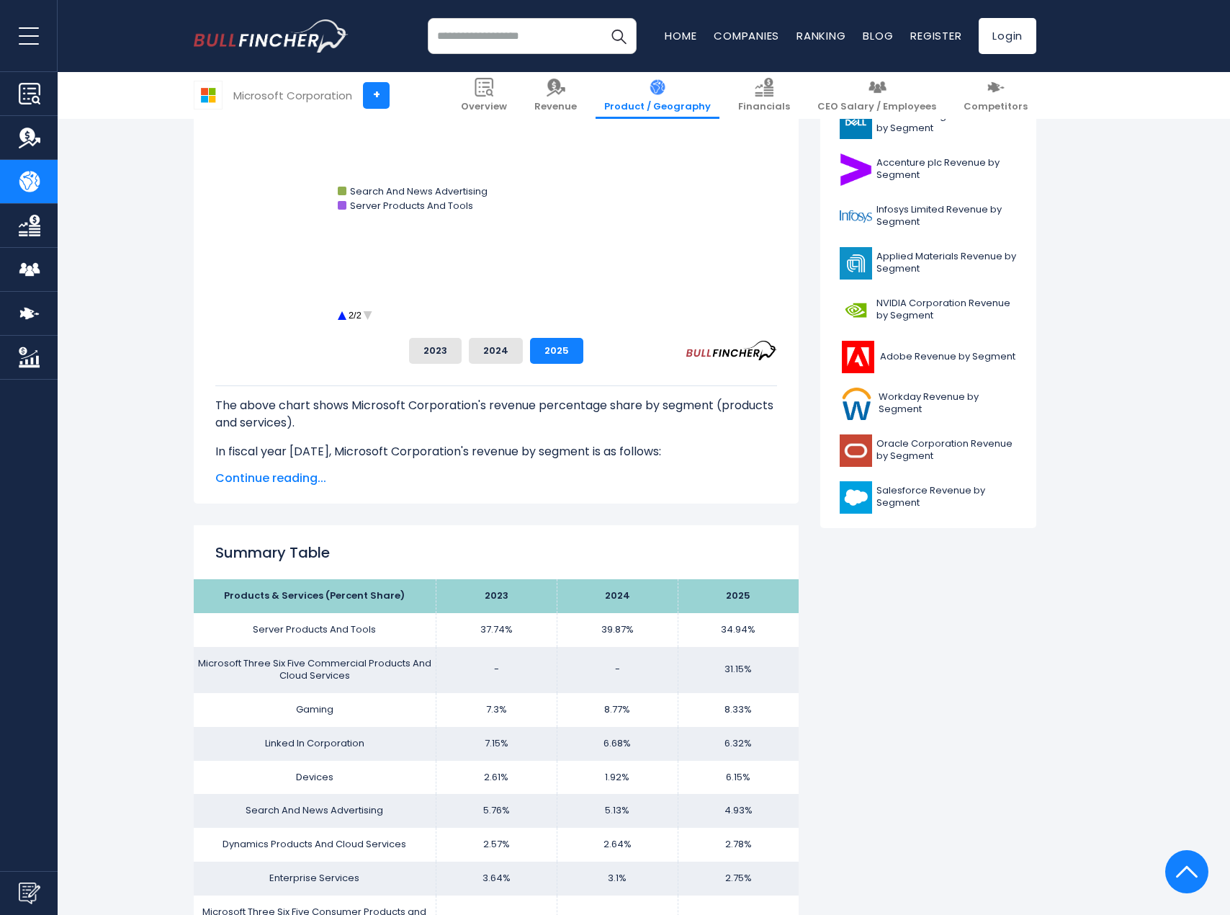
click at [349, 311] on text "2/2" at bounding box center [355, 315] width 13 height 11
click at [495, 349] on button "2024" at bounding box center [496, 351] width 54 height 26
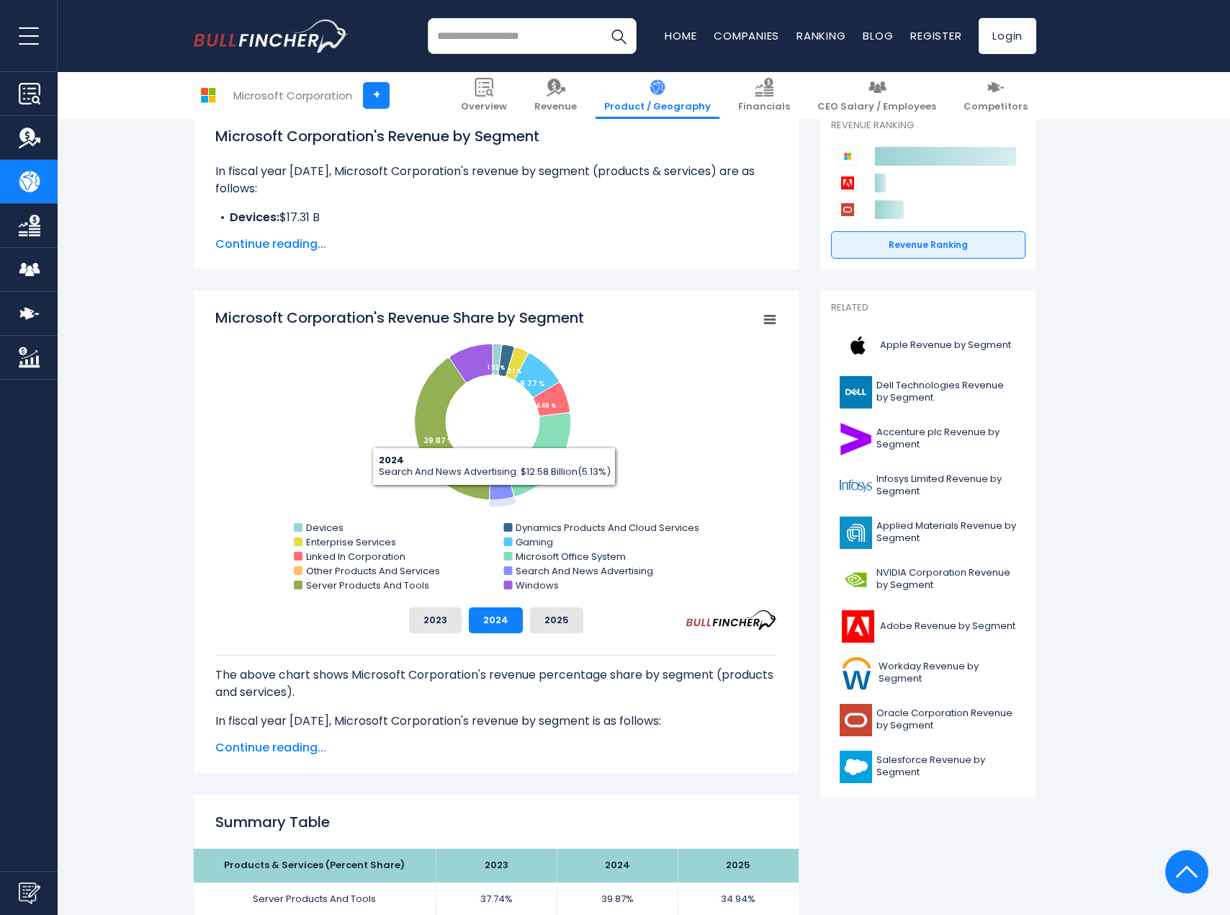
scroll to position [206, 0]
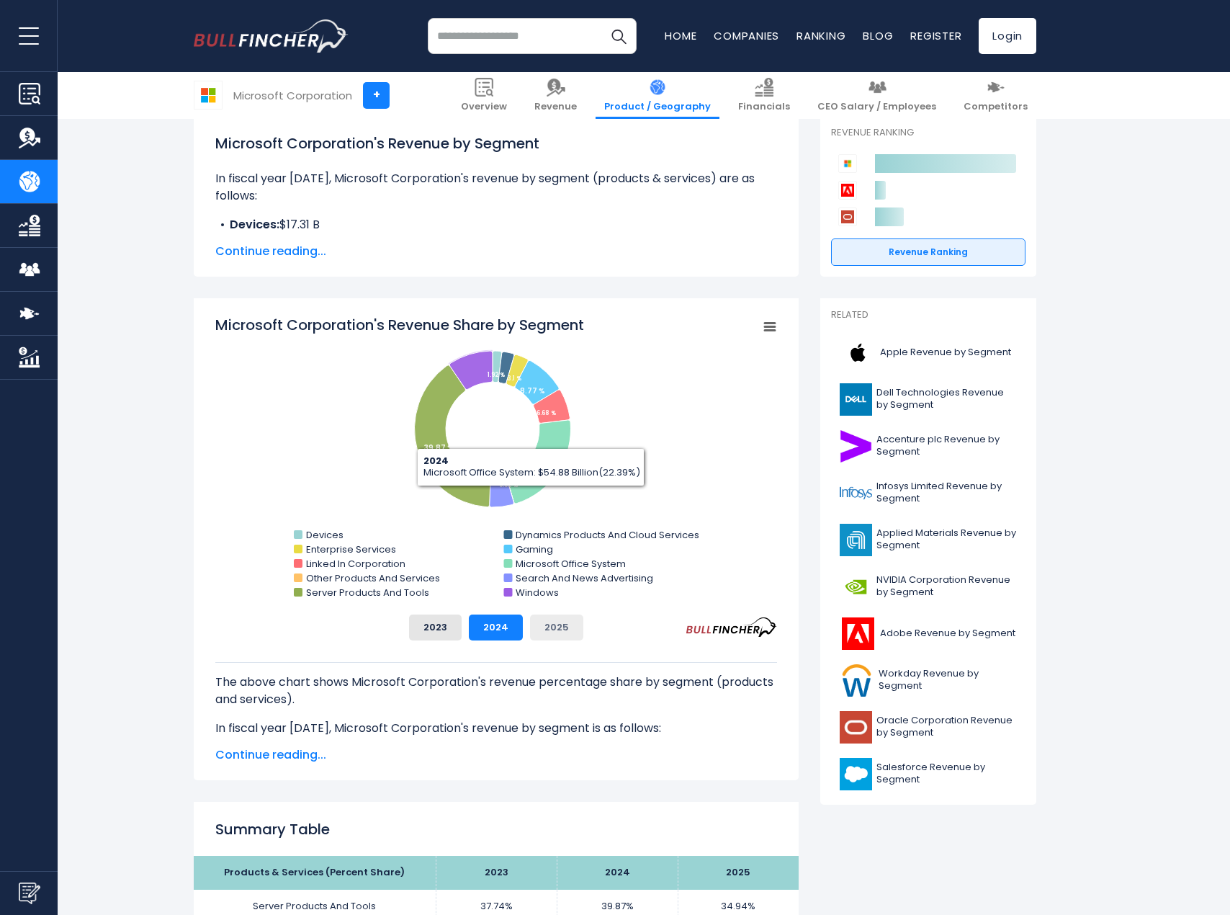
click at [564, 628] on button "2025" at bounding box center [556, 627] width 53 height 26
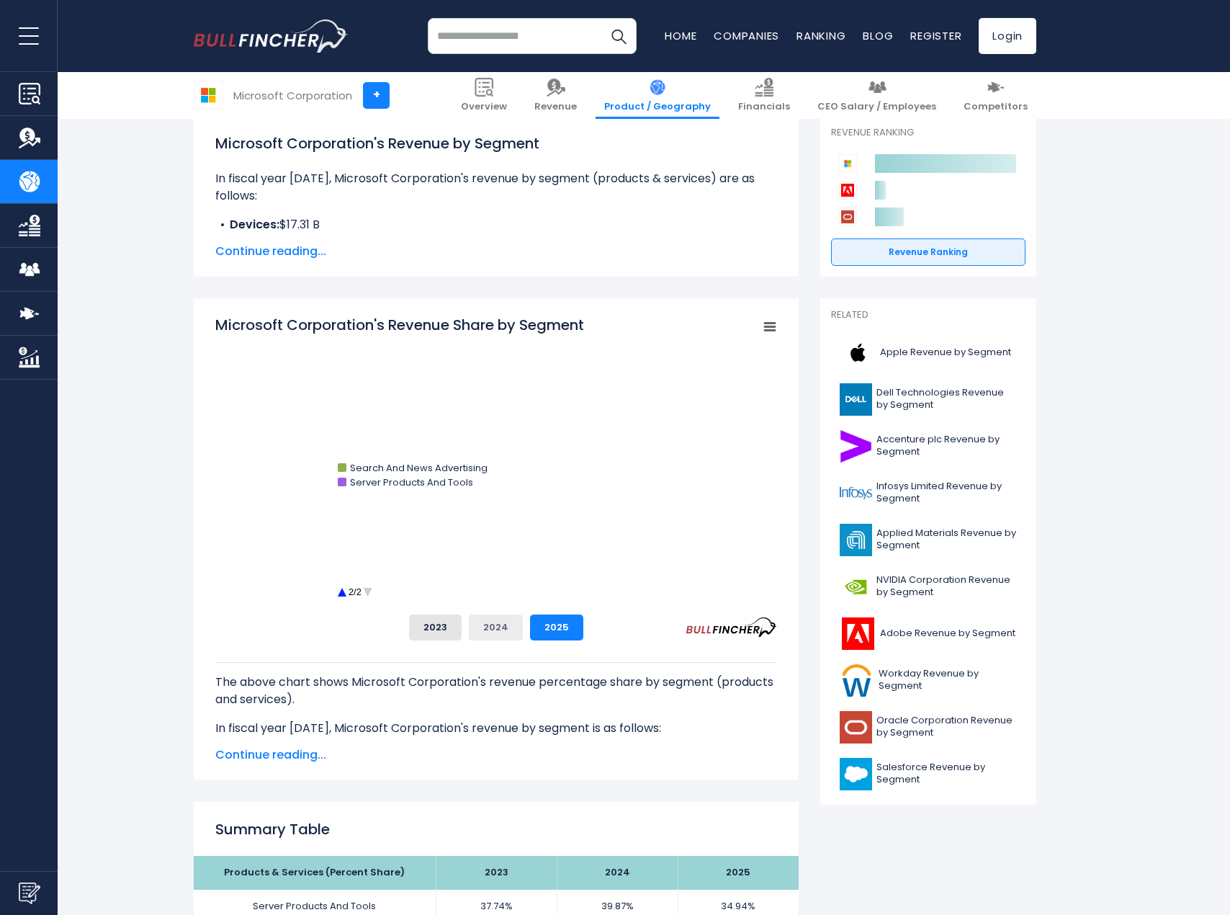
click at [487, 634] on button "2024" at bounding box center [496, 627] width 54 height 26
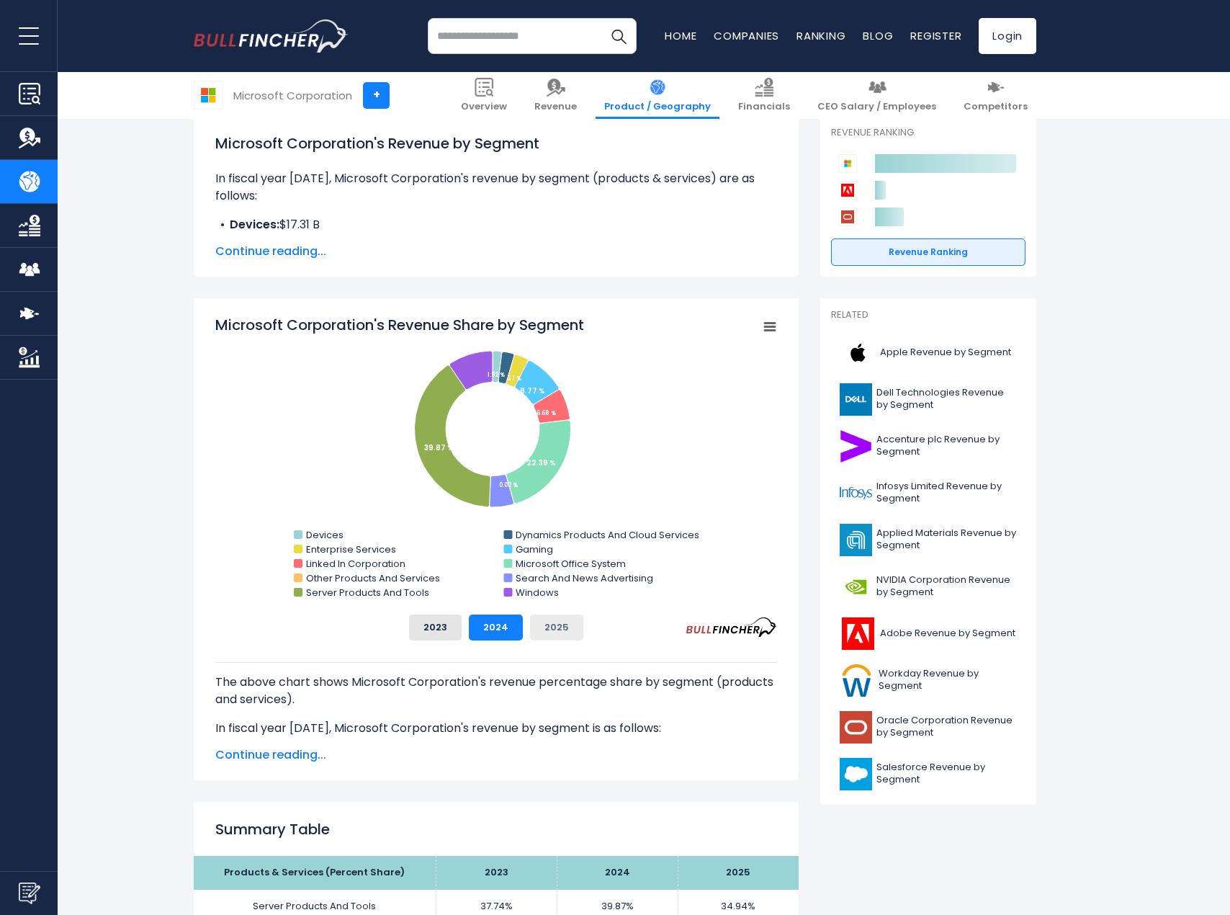
click at [565, 631] on button "2025" at bounding box center [556, 627] width 53 height 26
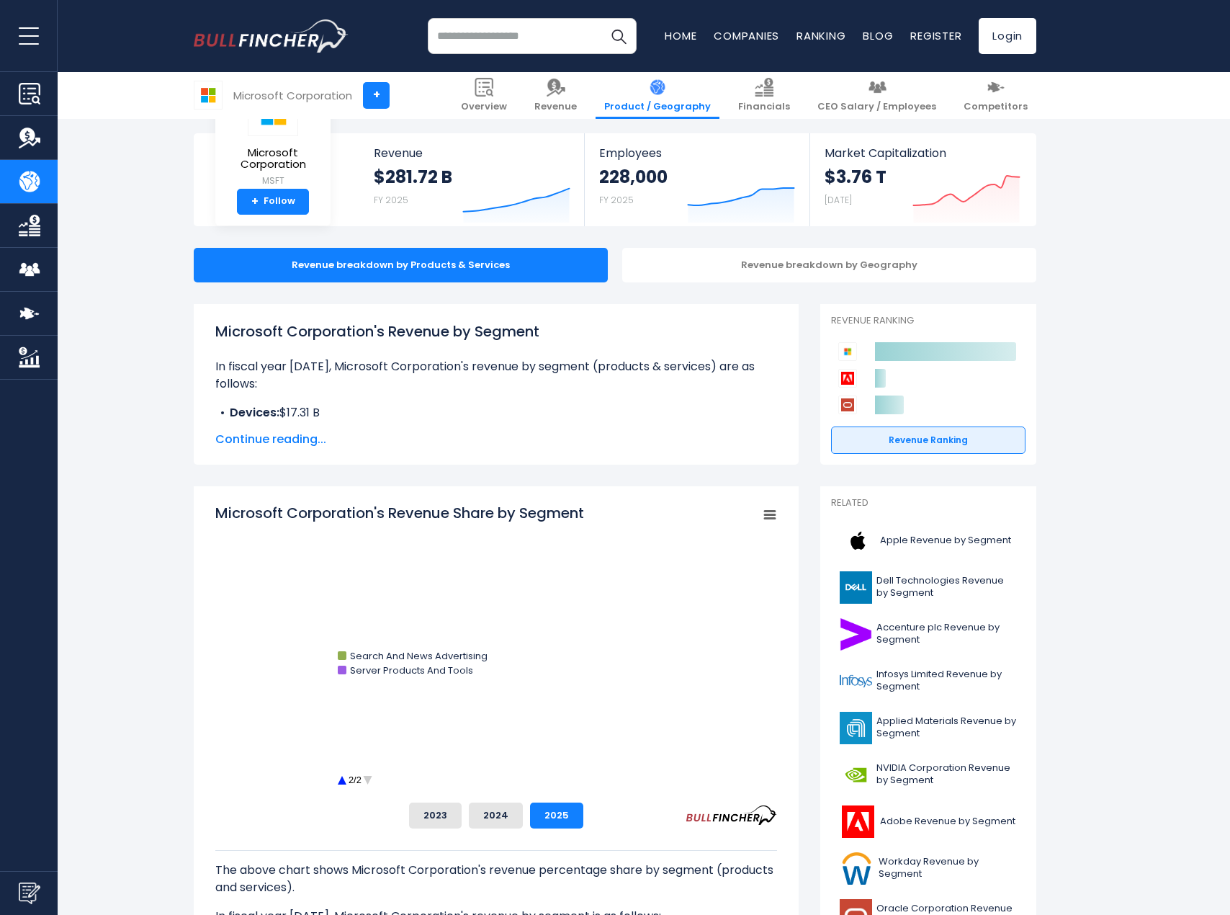
scroll to position [0, 0]
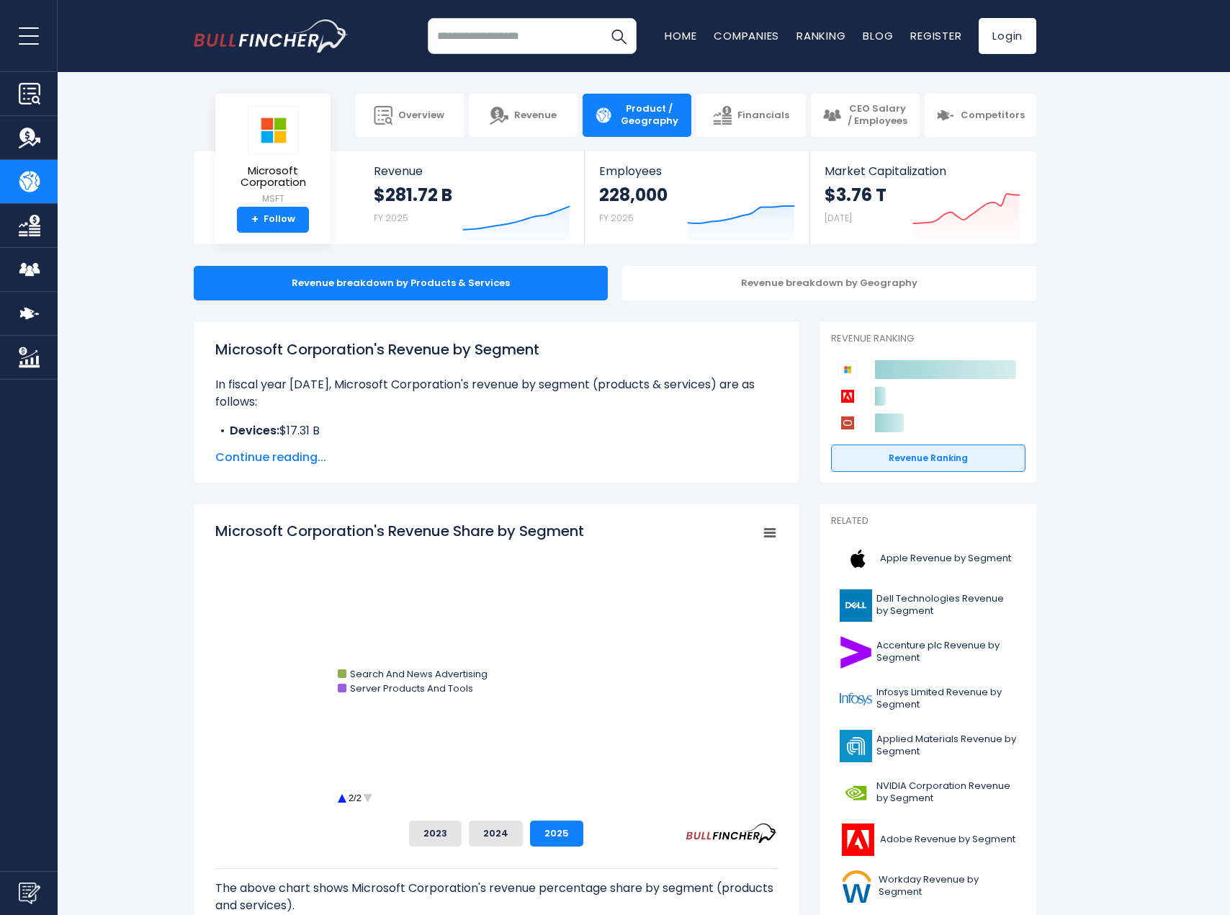
click at [371, 792] on circle "Microsoft Corporation's Revenue Share by Segment" at bounding box center [368, 798] width 22 height 22
click at [364, 797] on circle "Microsoft Corporation's Revenue Share by Segment" at bounding box center [368, 798] width 22 height 22
click at [338, 797] on circle "Microsoft Corporation's Revenue Share by Segment" at bounding box center [342, 798] width 22 height 22
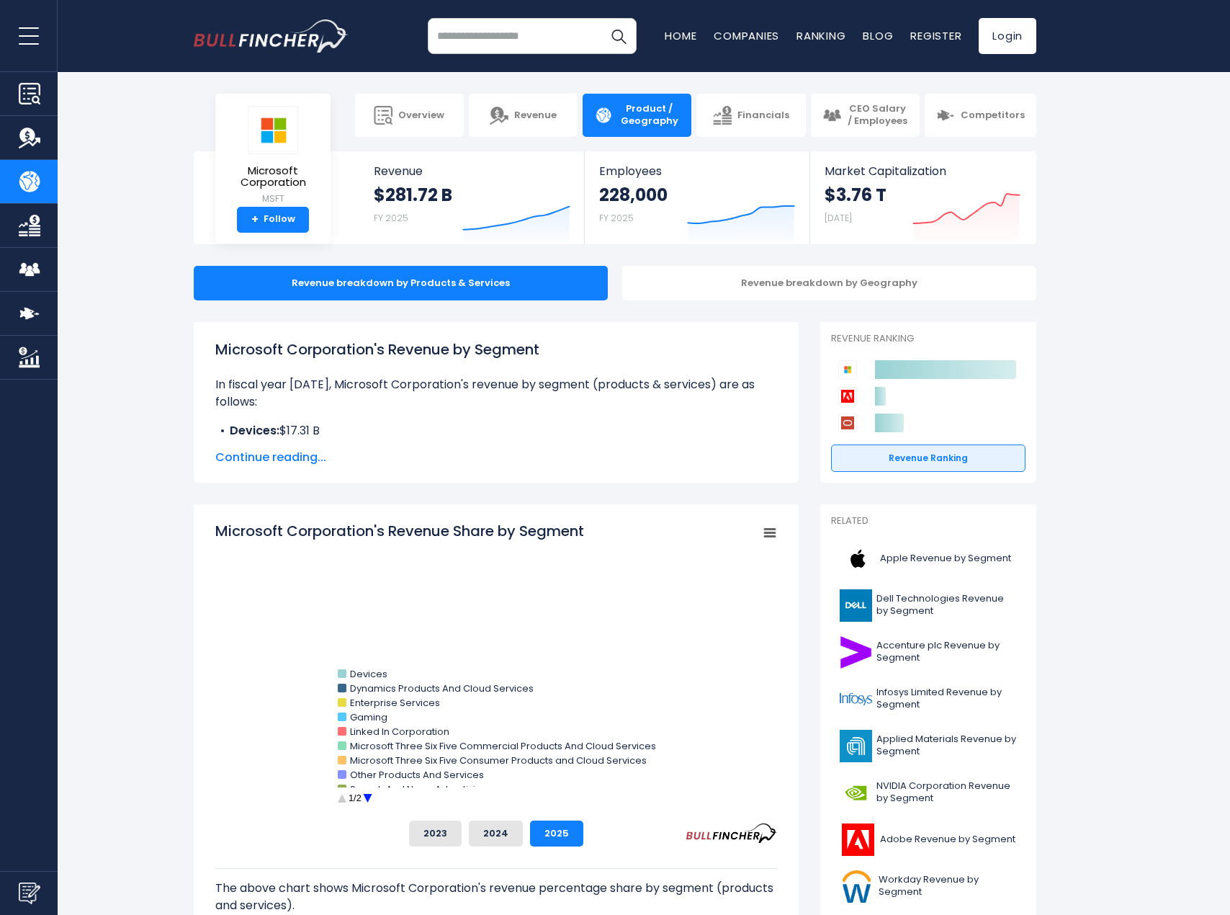
click at [769, 529] on icon "Microsoft Corporation's Revenue Share by Segment" at bounding box center [770, 532] width 10 height 7
click at [731, 556] on li "View Fullscreen" at bounding box center [721, 558] width 105 height 20
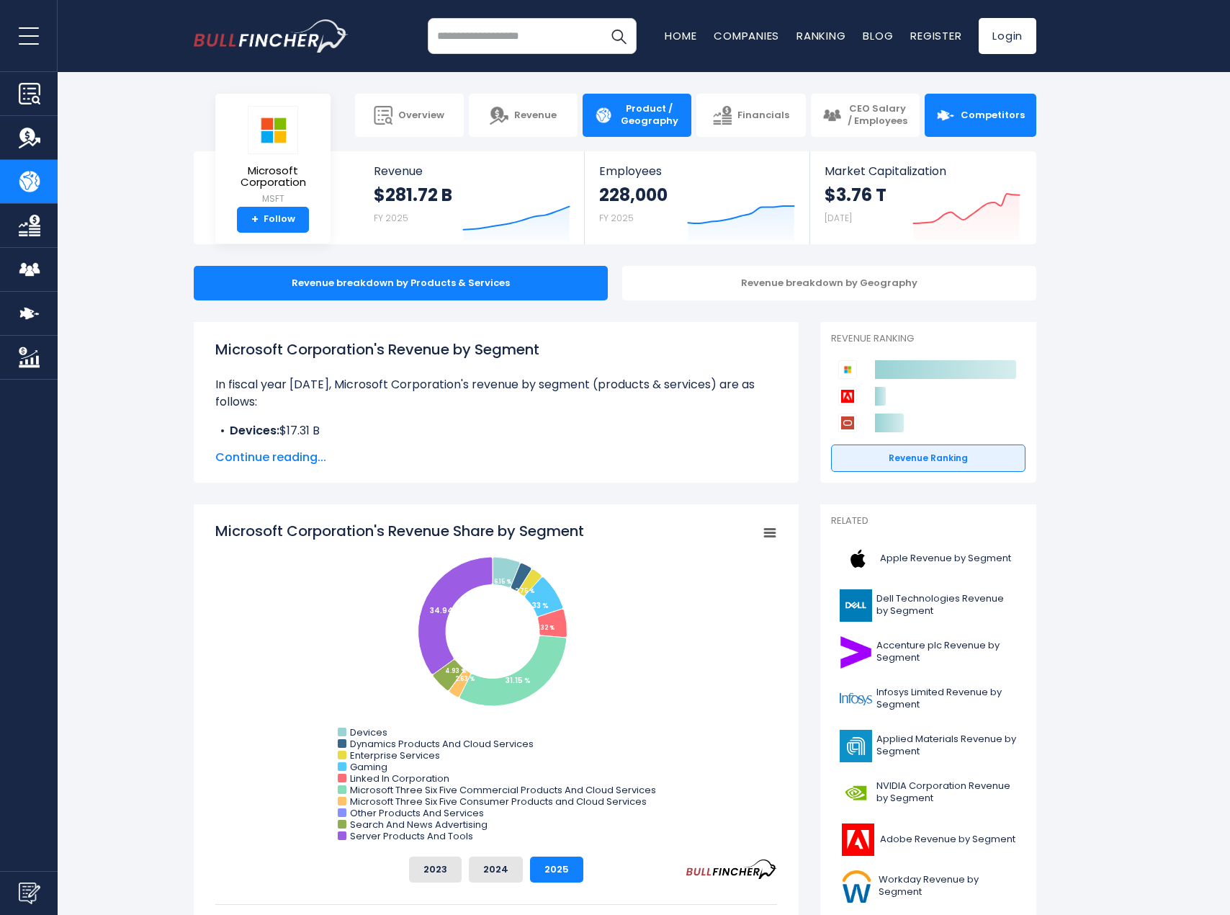
click at [972, 133] on link "Competitors" at bounding box center [981, 115] width 112 height 43
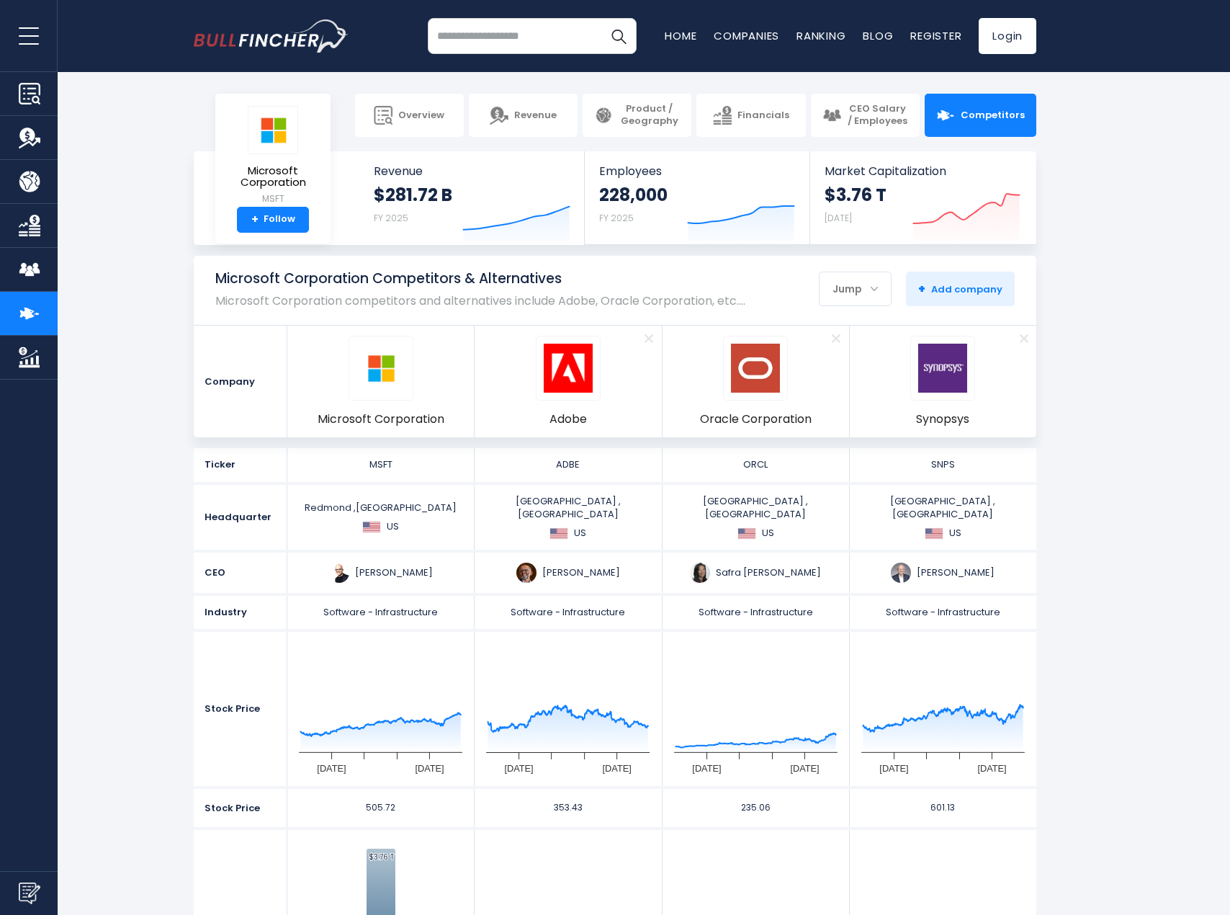
click at [500, 40] on input "search" at bounding box center [532, 36] width 209 height 36
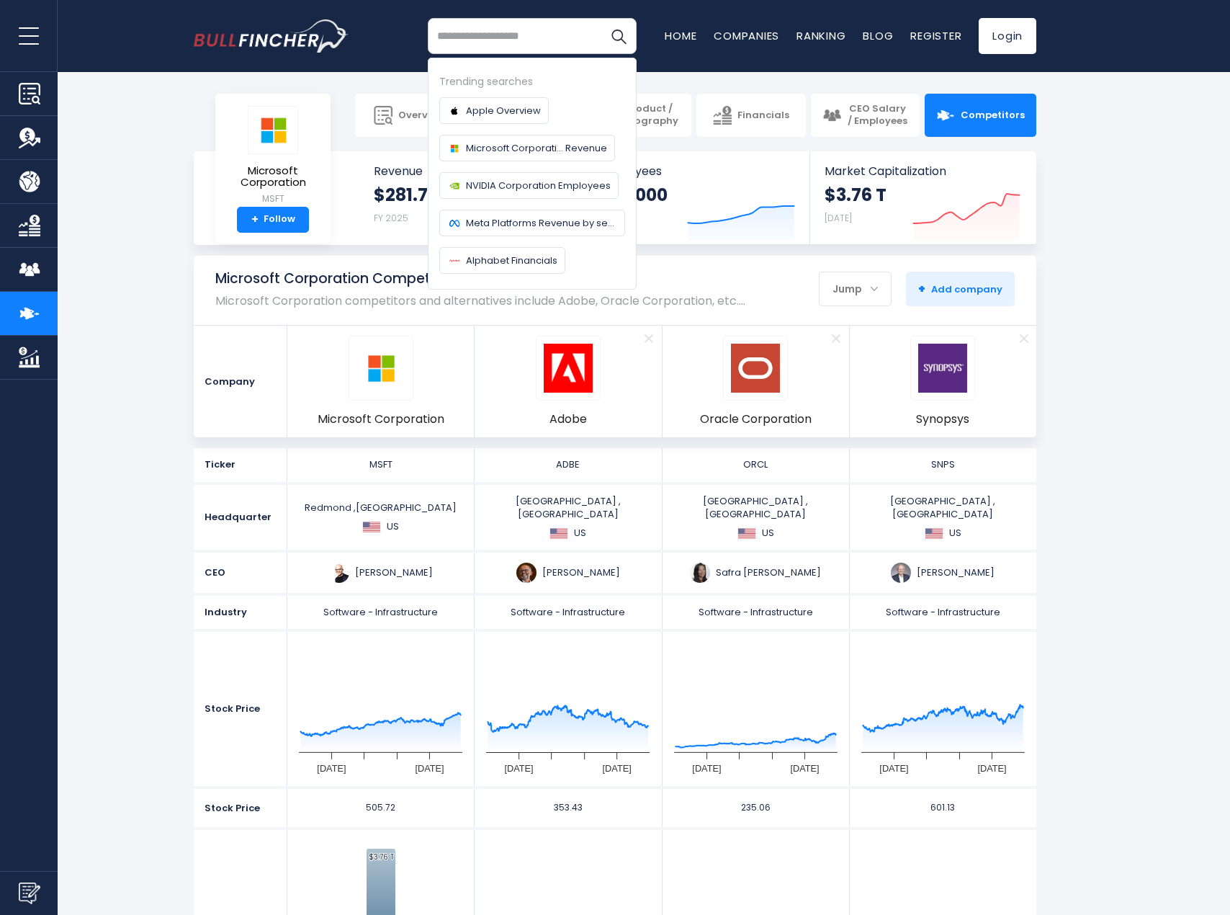
type input "*"
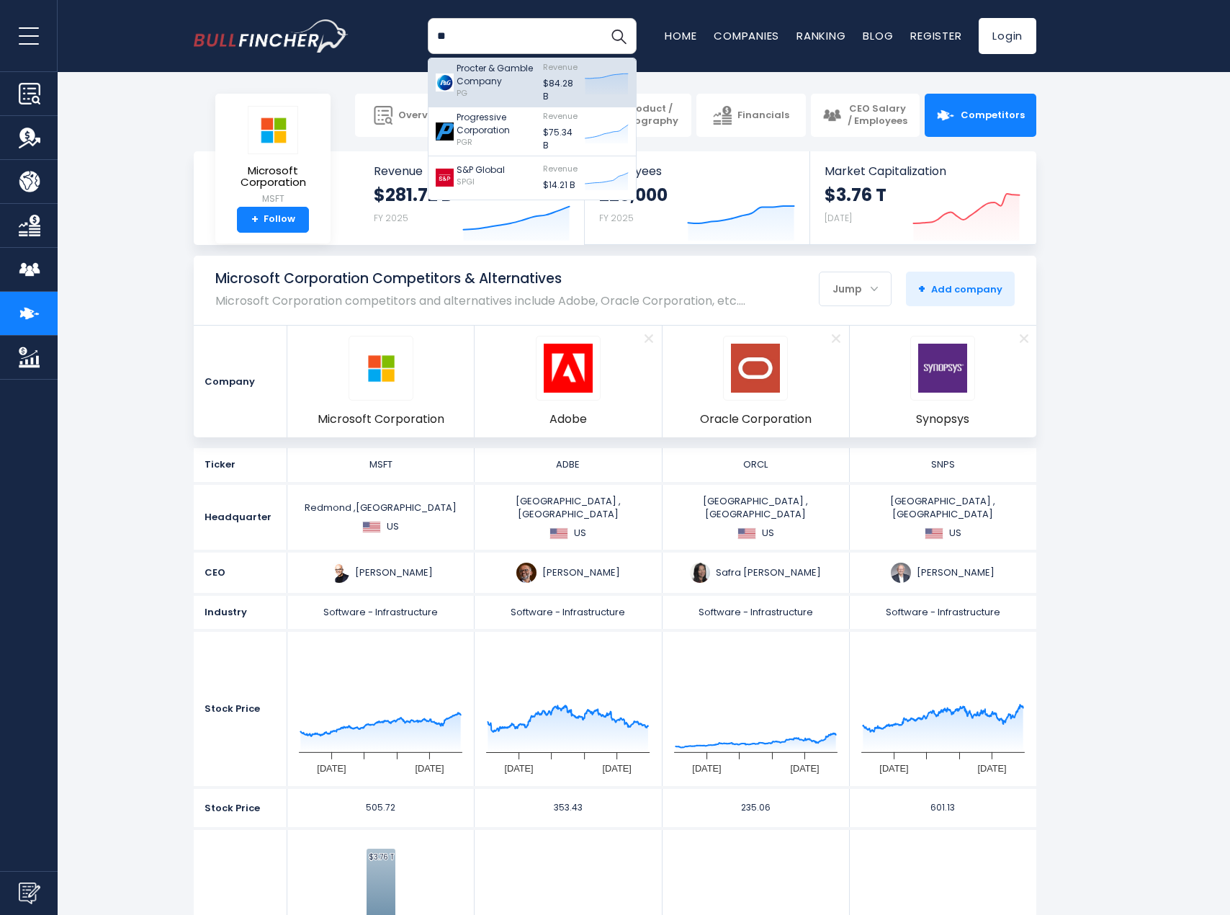
type input "**"
click at [450, 79] on img at bounding box center [445, 82] width 18 height 18
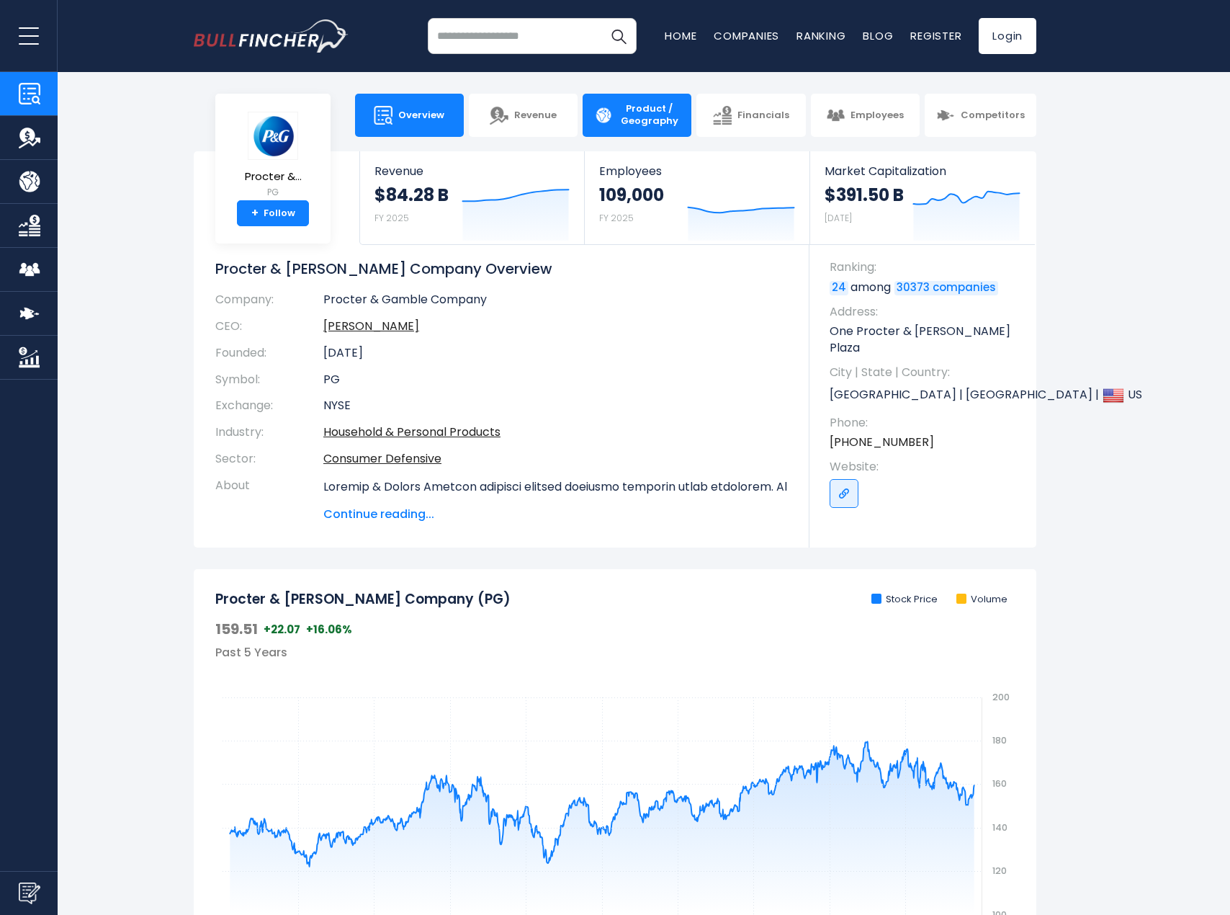
click at [628, 115] on span "Product / Geography" at bounding box center [649, 115] width 61 height 24
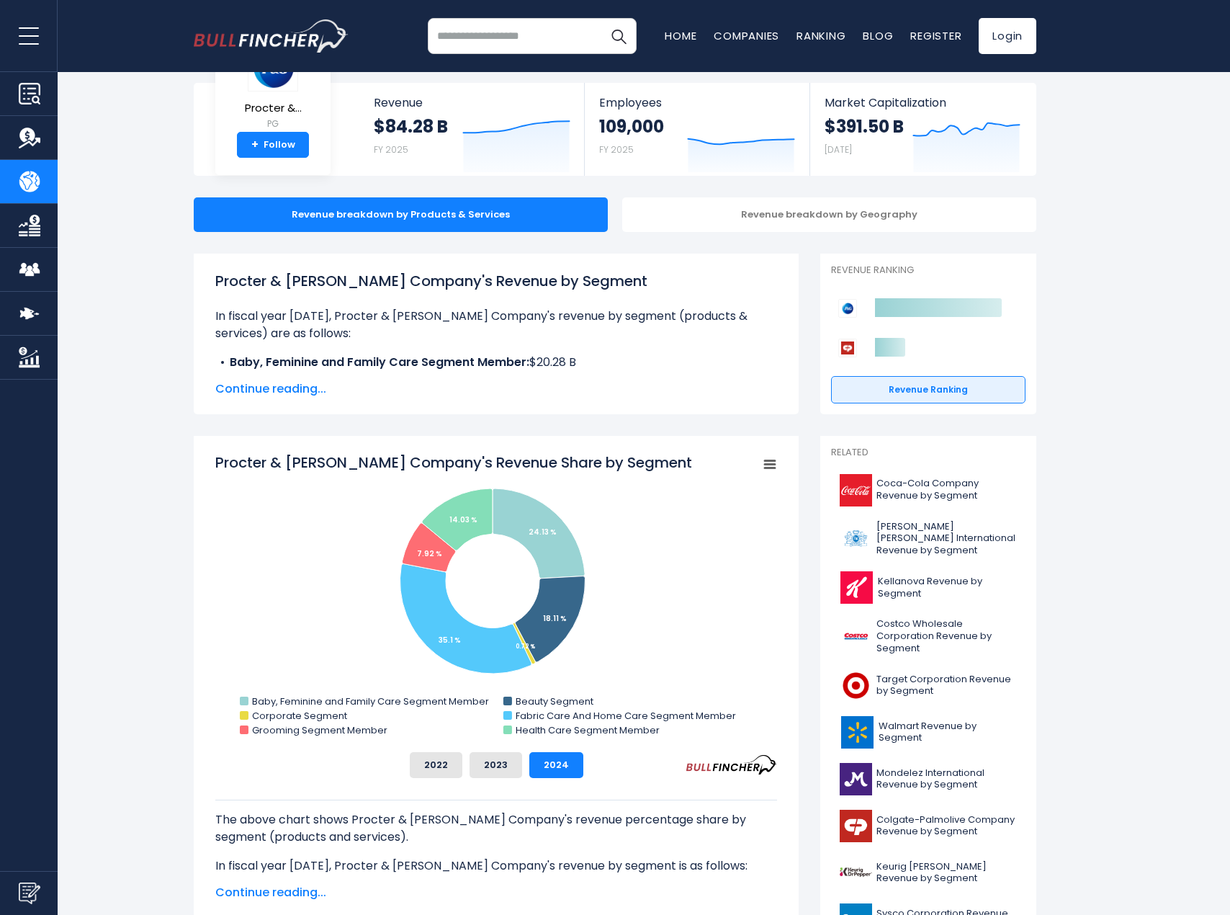
scroll to position [72, 0]
